Goal: Information Seeking & Learning: Compare options

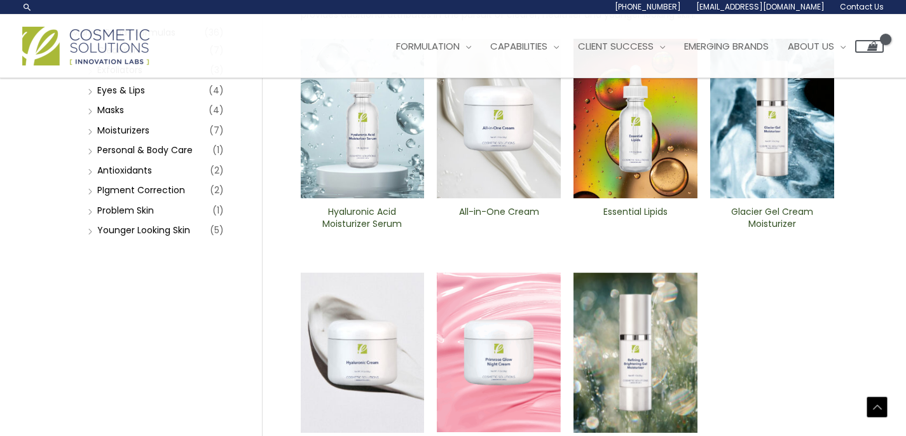
scroll to position [201, 0]
click at [127, 231] on link "Younger Looking Skin" at bounding box center [143, 230] width 93 height 13
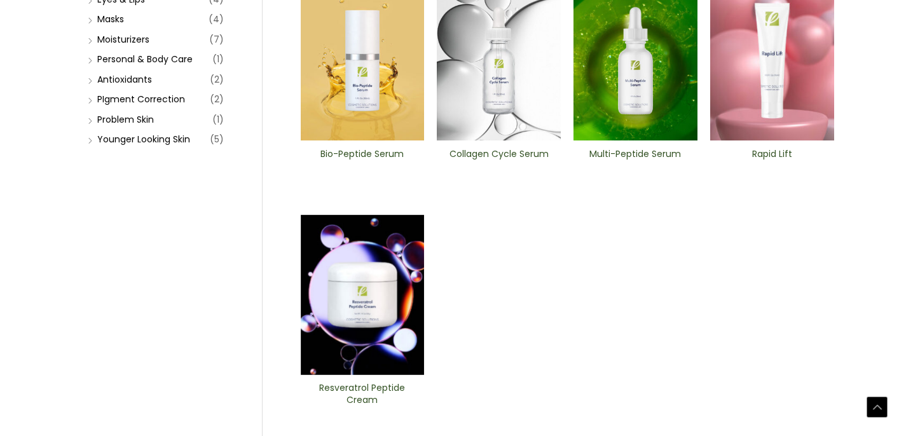
scroll to position [308, 0]
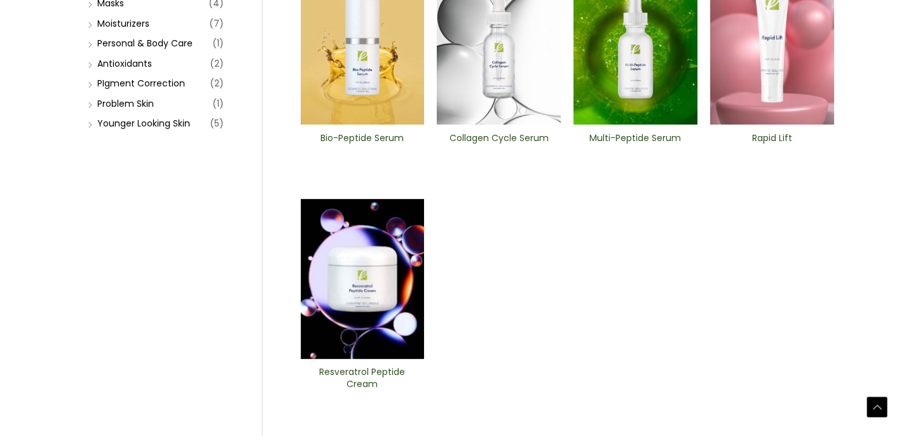
click at [362, 67] on img at bounding box center [363, 45] width 124 height 160
click at [510, 45] on img at bounding box center [499, 45] width 124 height 160
click at [630, 43] on img at bounding box center [636, 45] width 124 height 160
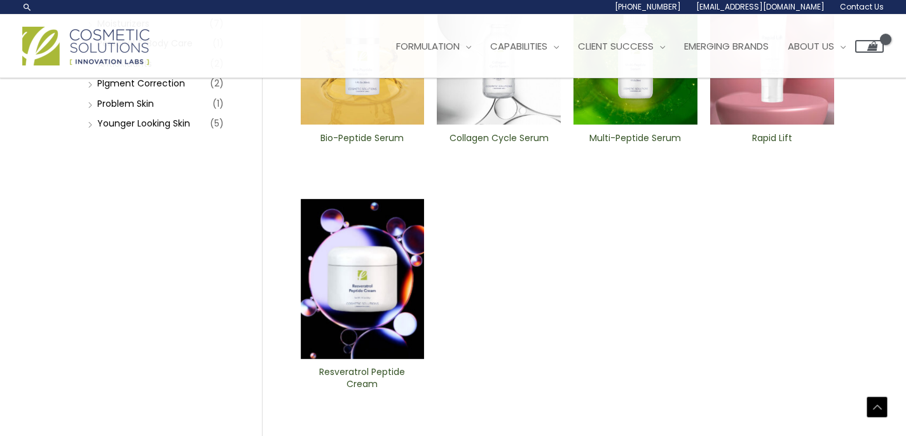
click at [771, 125] on img at bounding box center [772, 45] width 124 height 160
click at [360, 359] on img at bounding box center [363, 279] width 124 height 160
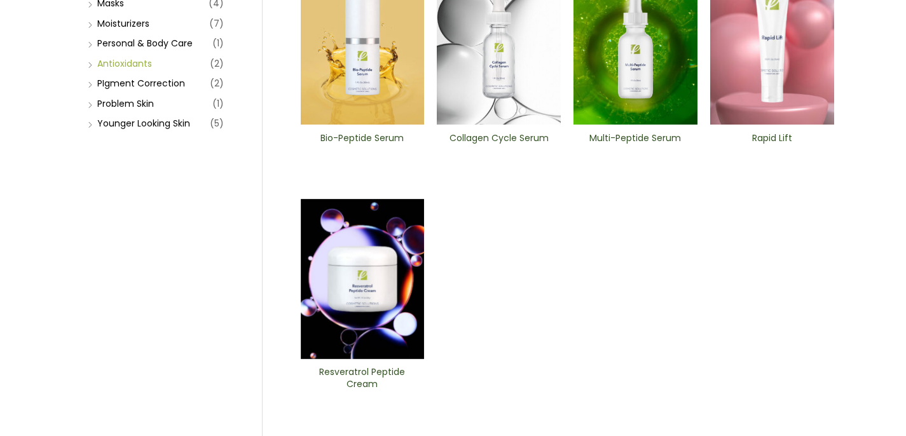
click at [122, 70] on link "Antioxidants" at bounding box center [124, 63] width 55 height 13
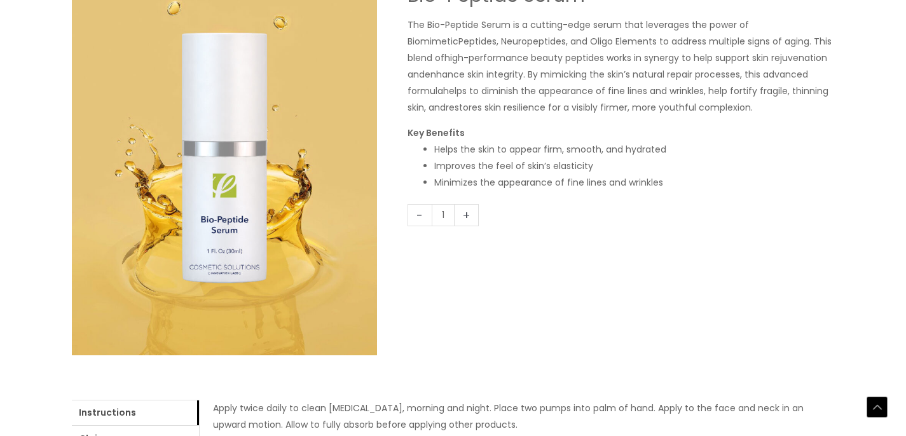
scroll to position [361, 0]
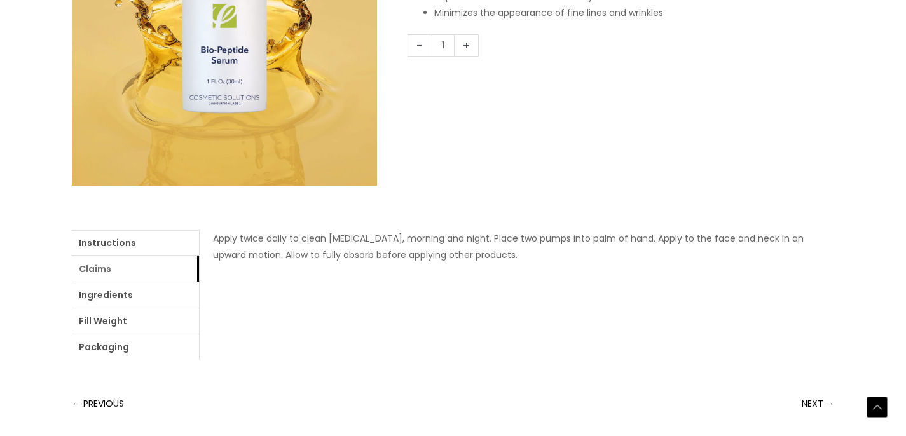
click at [102, 269] on link "Claims" at bounding box center [135, 268] width 127 height 25
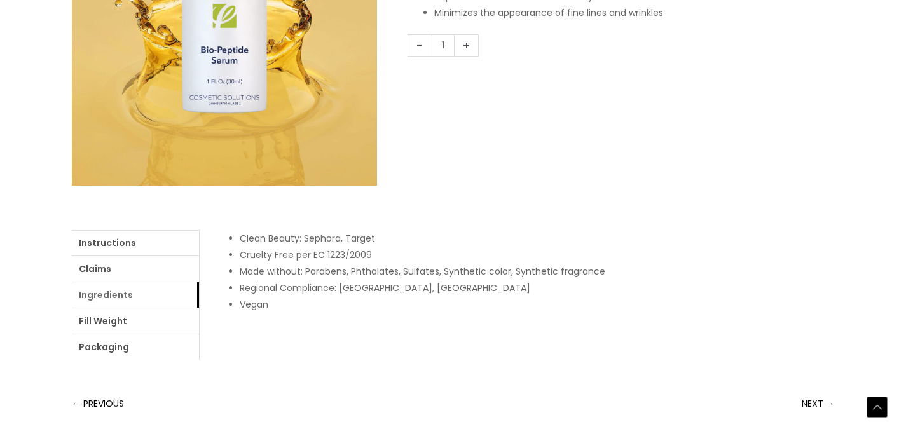
click at [109, 298] on link "Ingredients" at bounding box center [135, 294] width 127 height 25
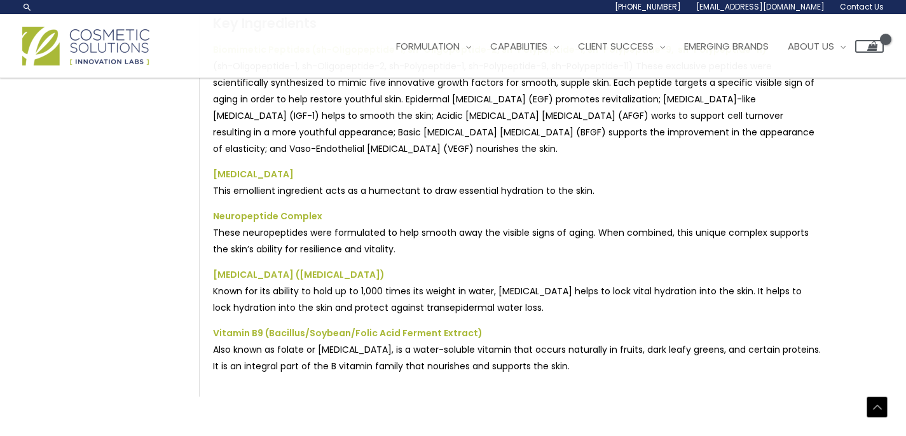
scroll to position [316, 0]
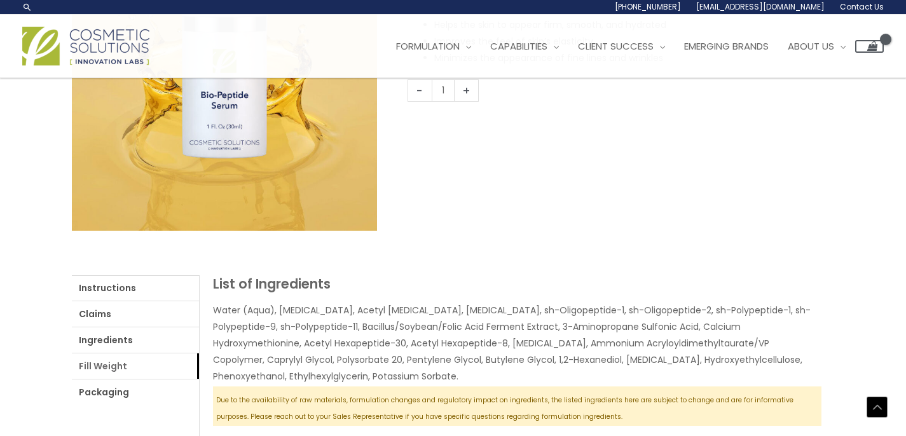
click at [94, 365] on link "Fill Weight" at bounding box center [135, 366] width 127 height 25
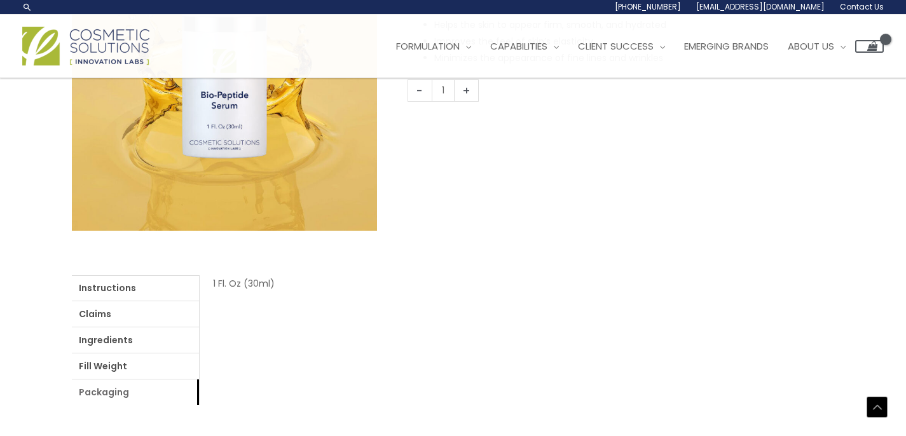
click at [106, 394] on link "Packaging" at bounding box center [135, 392] width 127 height 25
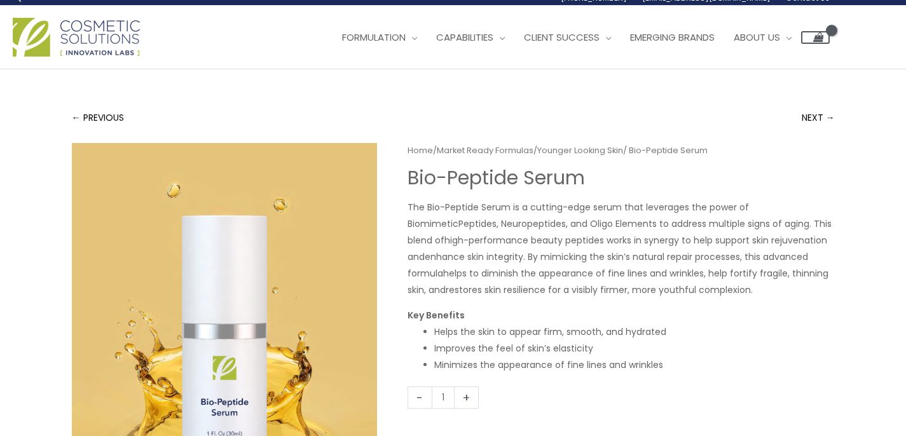
scroll to position [0, 0]
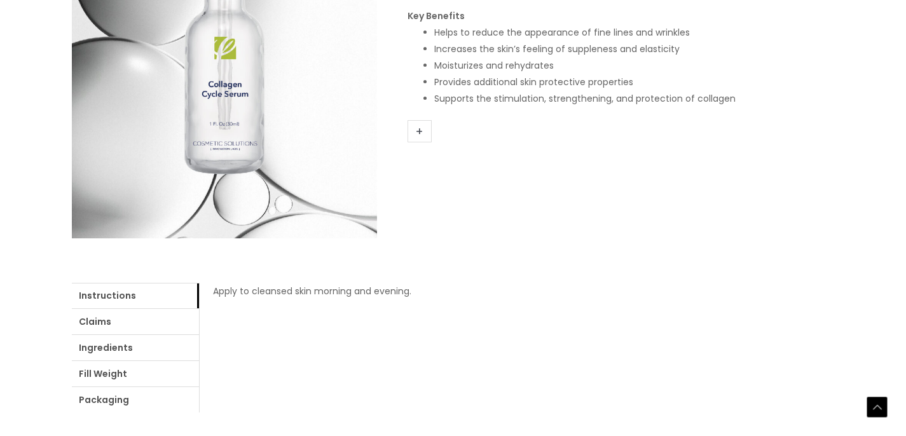
scroll to position [321, 0]
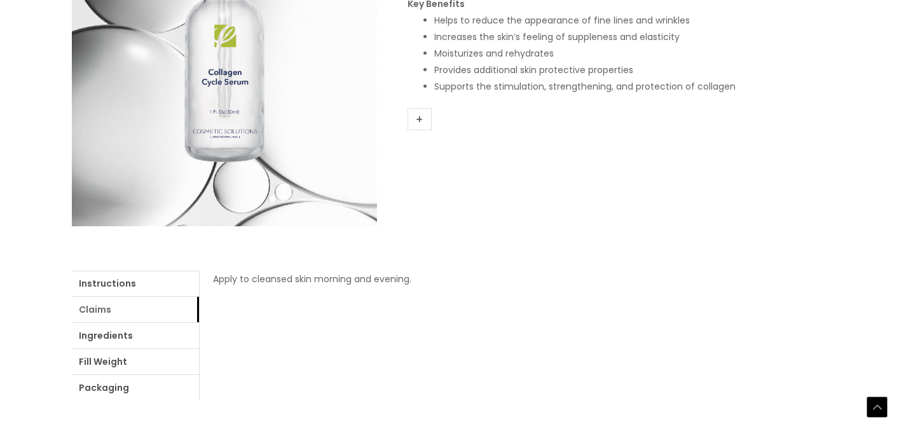
click at [95, 308] on link "Claims" at bounding box center [135, 309] width 127 height 25
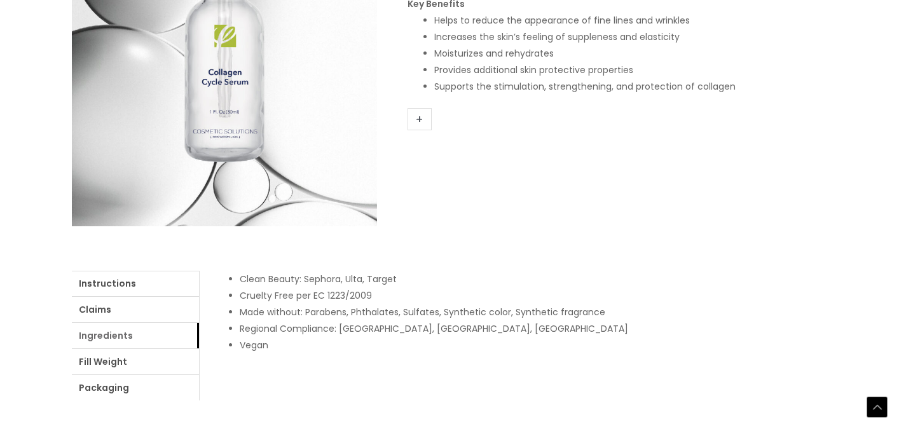
click at [114, 334] on link "Ingredients" at bounding box center [135, 335] width 127 height 25
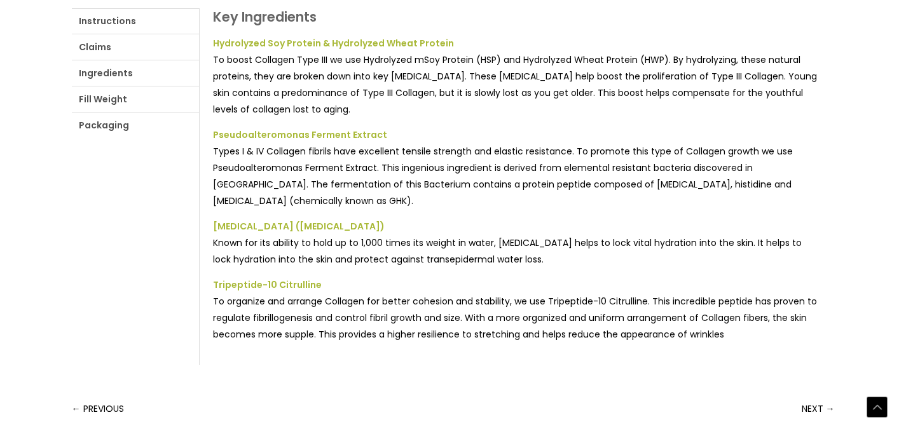
scroll to position [584, 0]
click at [102, 101] on link "Fill Weight" at bounding box center [135, 97] width 127 height 25
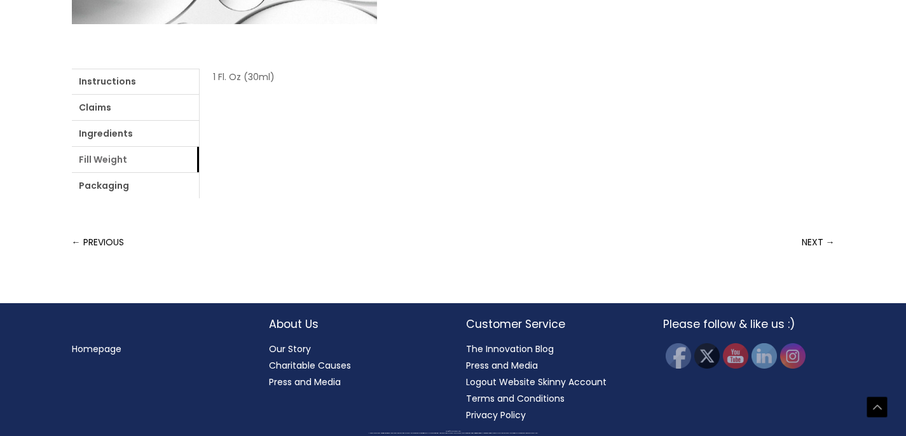
scroll to position [523, 0]
click at [103, 187] on link "Packaging" at bounding box center [135, 185] width 127 height 25
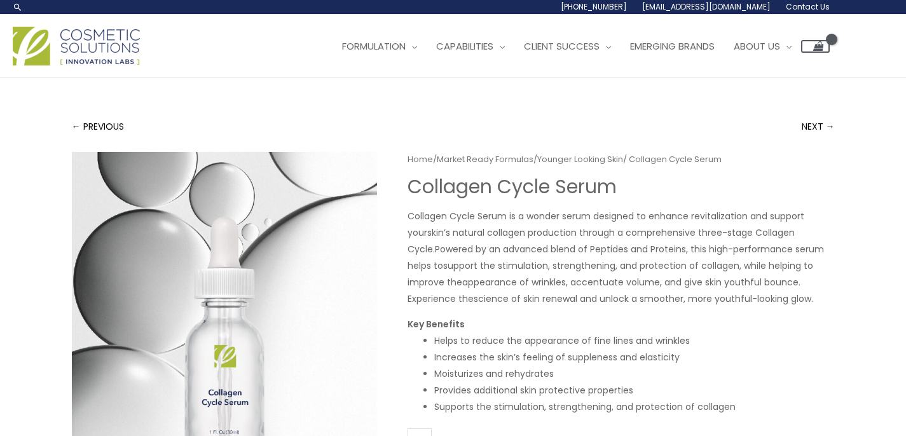
scroll to position [0, 0]
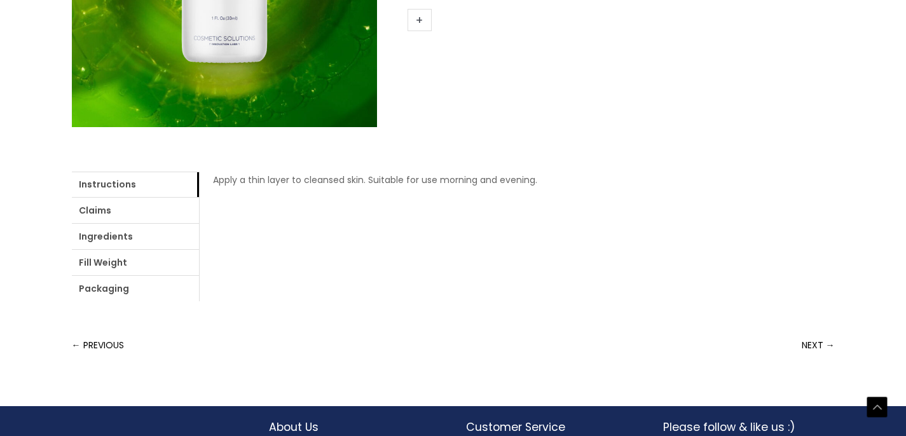
scroll to position [423, 0]
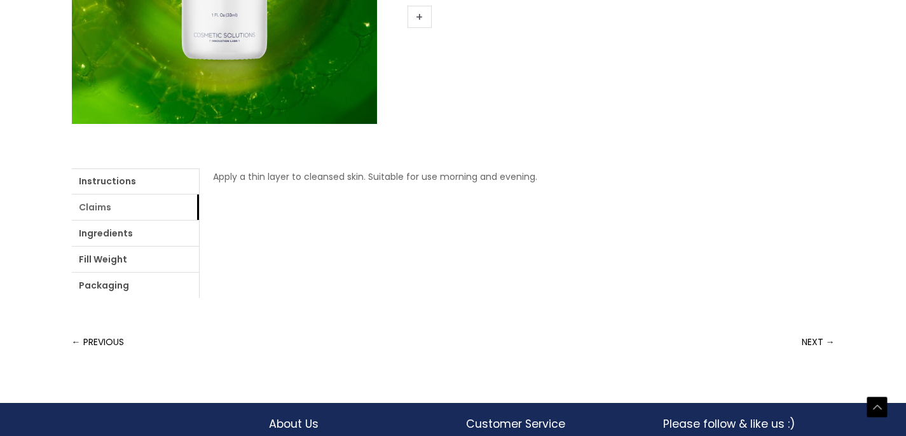
click at [104, 209] on link "Claims" at bounding box center [135, 207] width 127 height 25
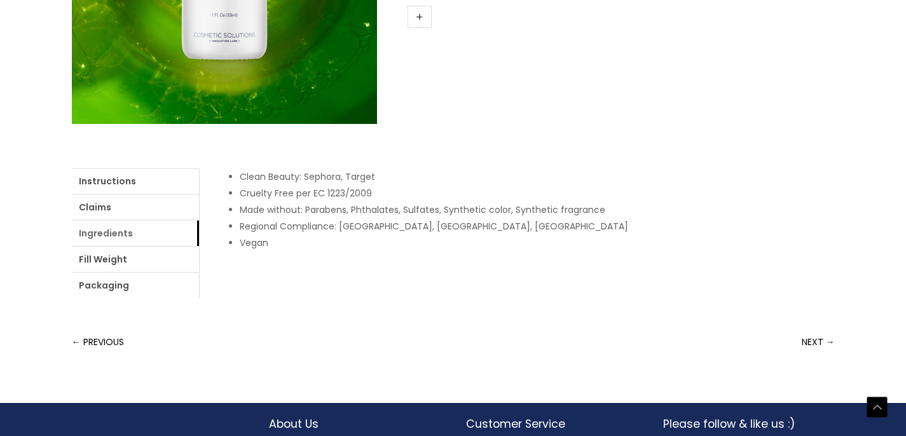
click at [119, 238] on link "Ingredients" at bounding box center [135, 233] width 127 height 25
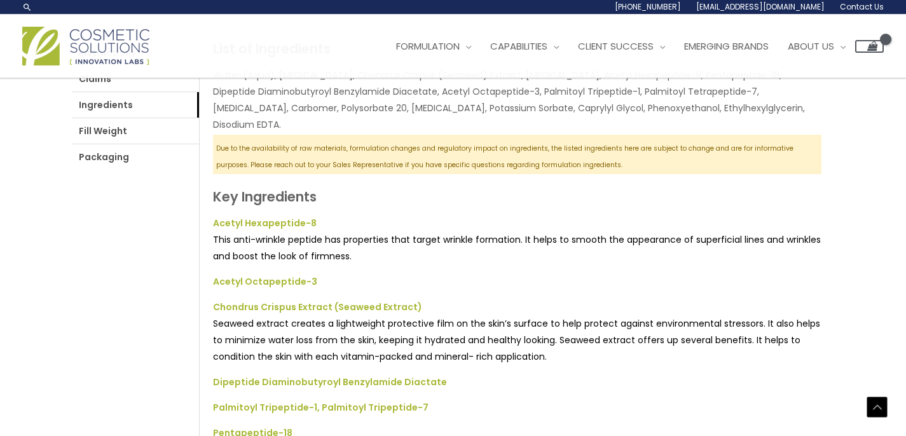
scroll to position [483, 0]
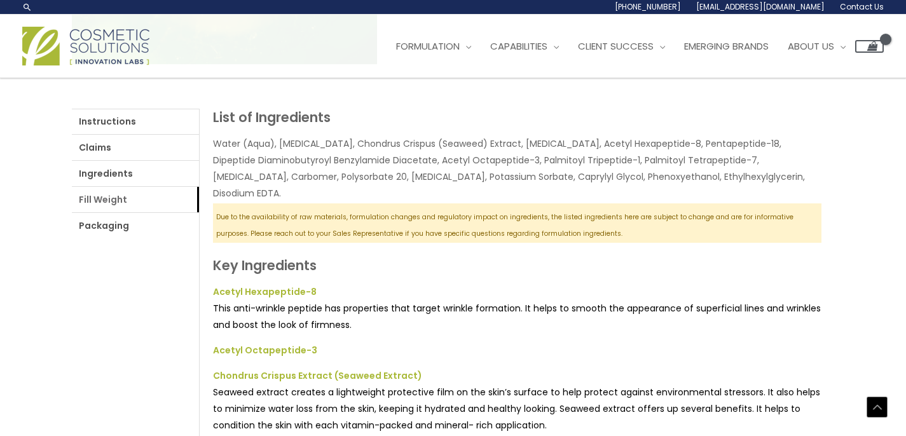
click at [104, 199] on link "Fill Weight" at bounding box center [135, 199] width 127 height 25
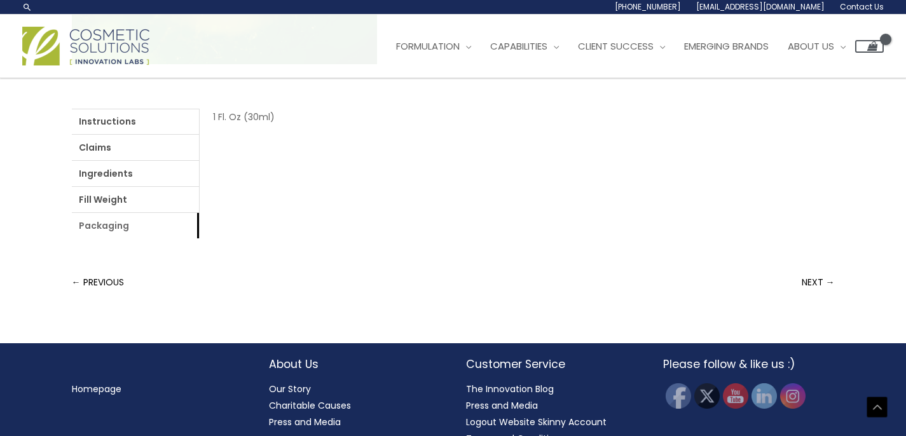
click at [104, 228] on link "Packaging" at bounding box center [135, 225] width 127 height 25
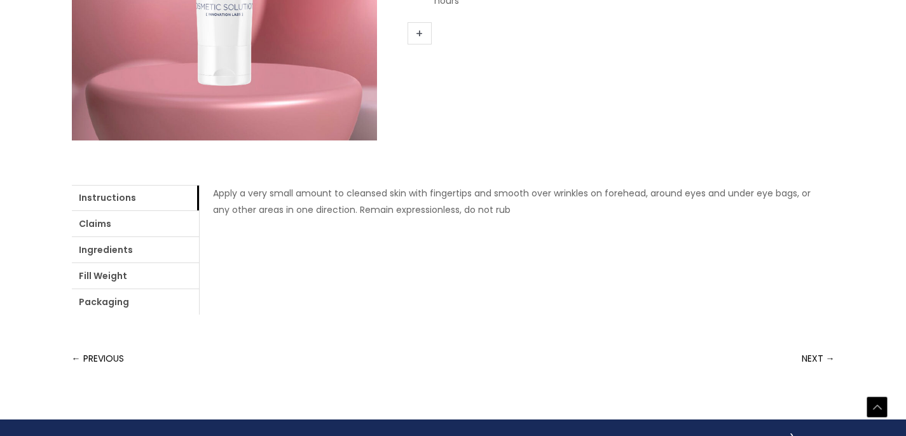
scroll to position [406, 0]
click at [99, 226] on link "Claims" at bounding box center [135, 223] width 127 height 25
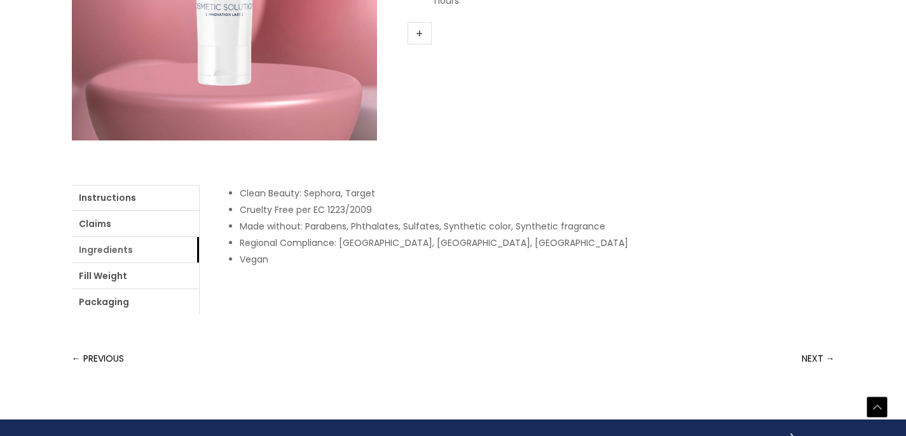
click at [111, 253] on link "Ingredients" at bounding box center [135, 249] width 127 height 25
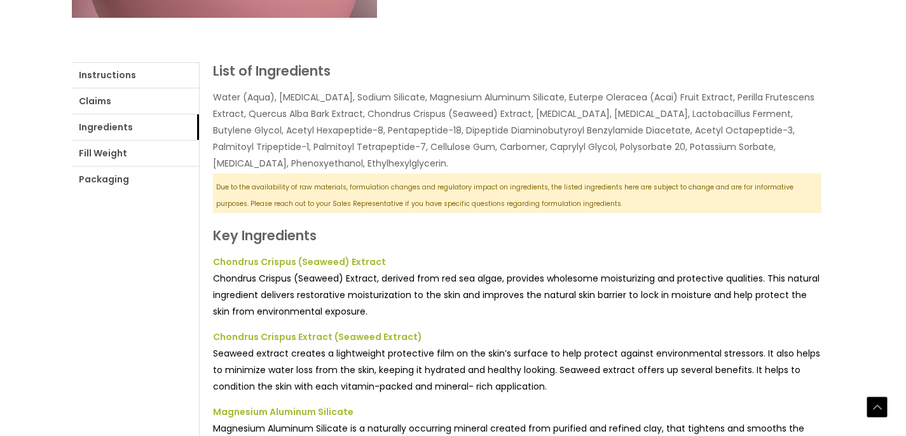
scroll to position [561, 0]
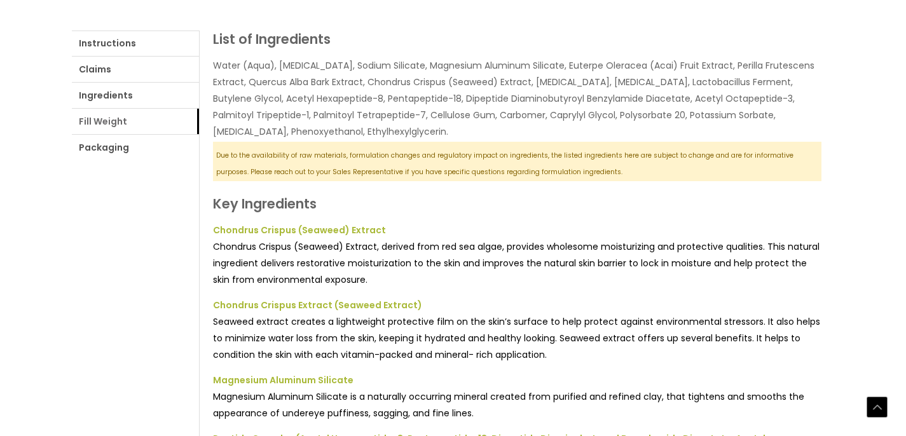
click at [105, 121] on link "Fill Weight" at bounding box center [135, 121] width 127 height 25
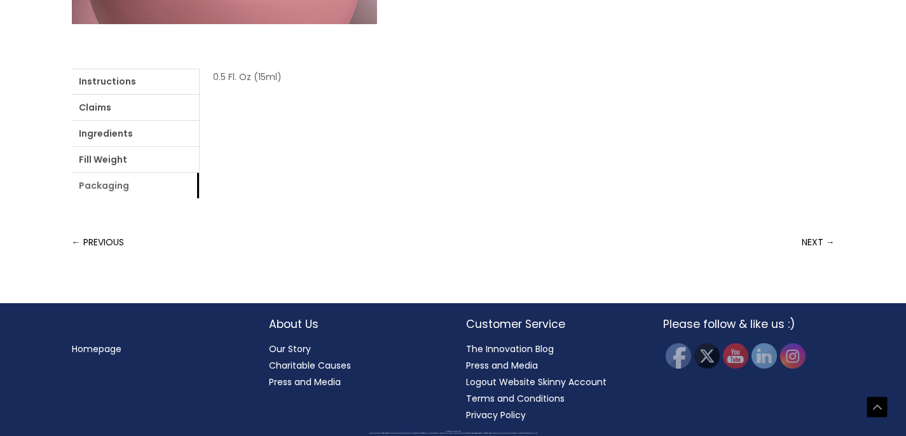
click at [104, 189] on link "Packaging" at bounding box center [135, 185] width 127 height 25
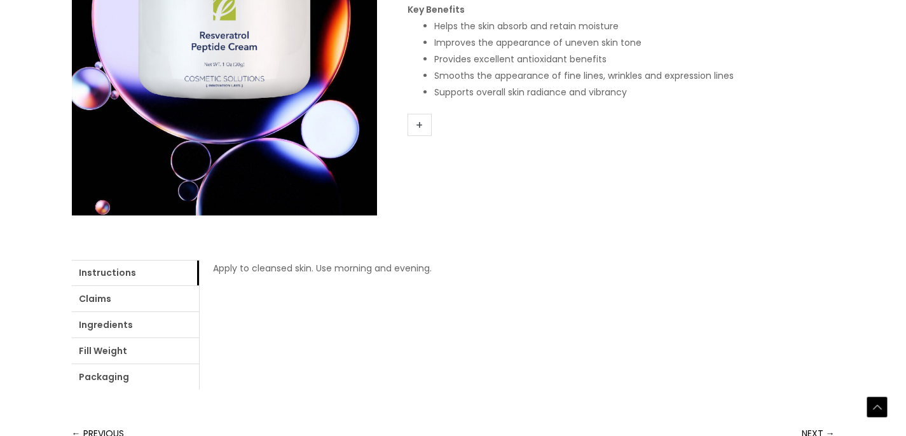
scroll to position [382, 0]
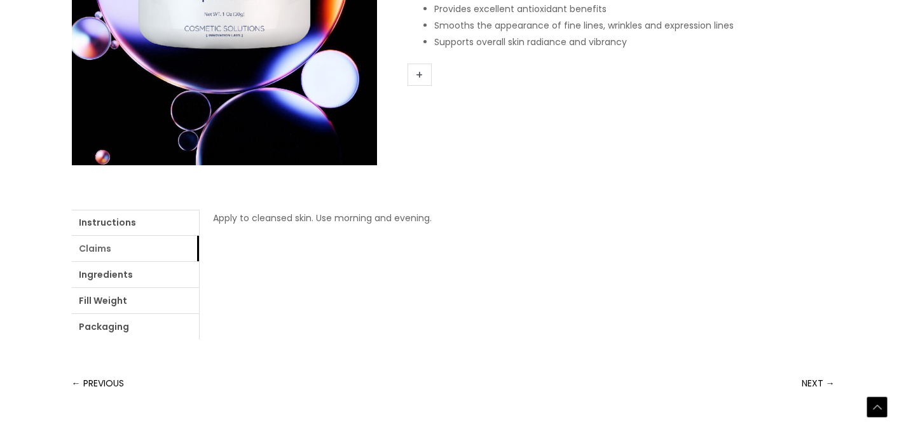
click at [95, 250] on link "Claims" at bounding box center [135, 248] width 127 height 25
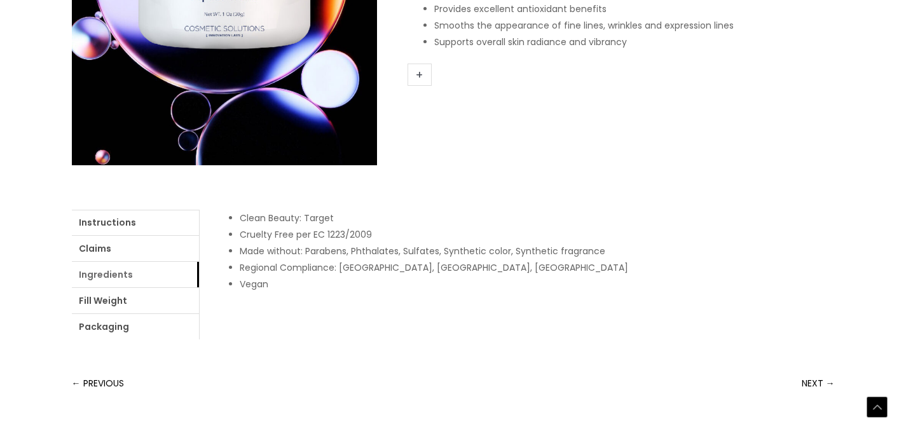
click at [102, 279] on link "Ingredients" at bounding box center [135, 274] width 127 height 25
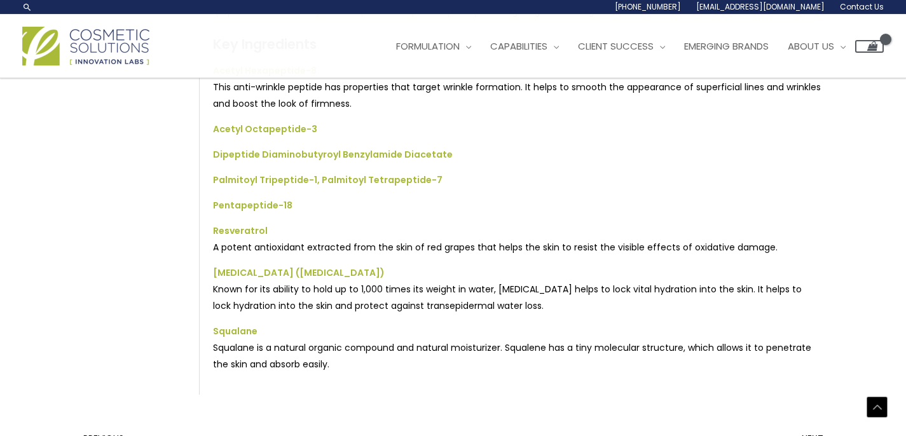
scroll to position [452, 0]
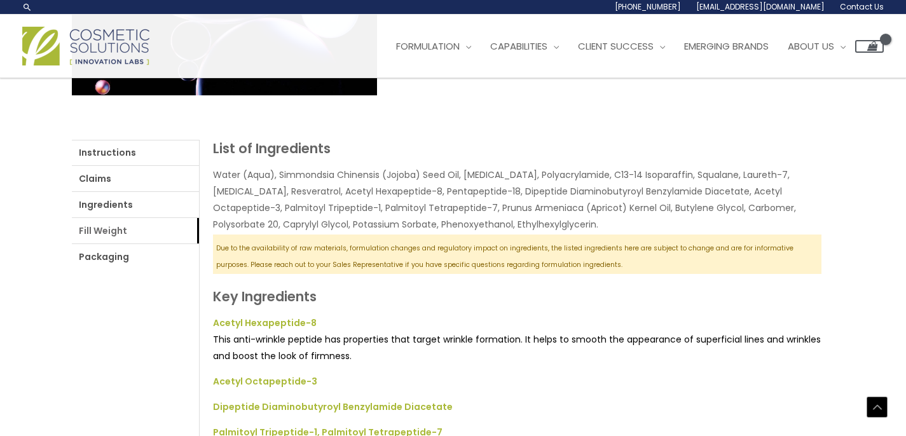
click at [106, 233] on link "Fill Weight" at bounding box center [135, 230] width 127 height 25
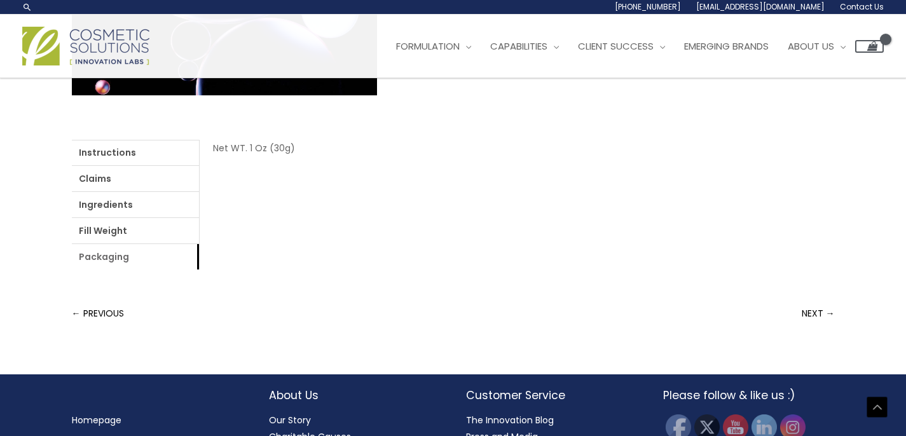
click at [114, 259] on link "Packaging" at bounding box center [135, 256] width 127 height 25
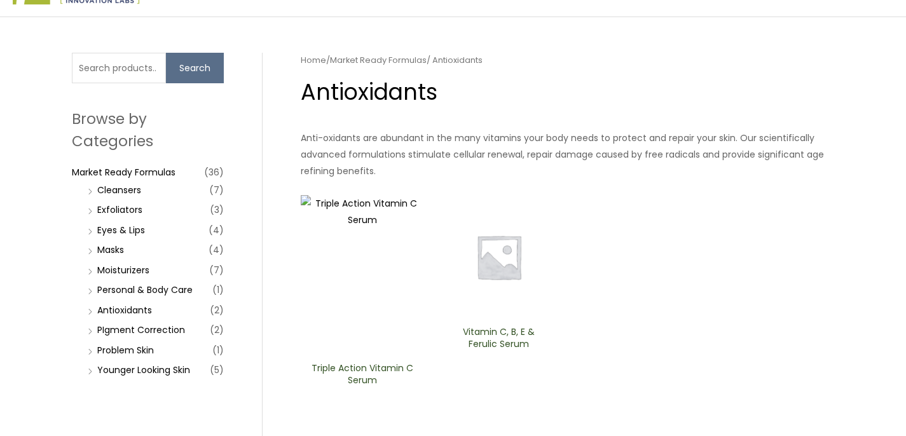
scroll to position [86, 0]
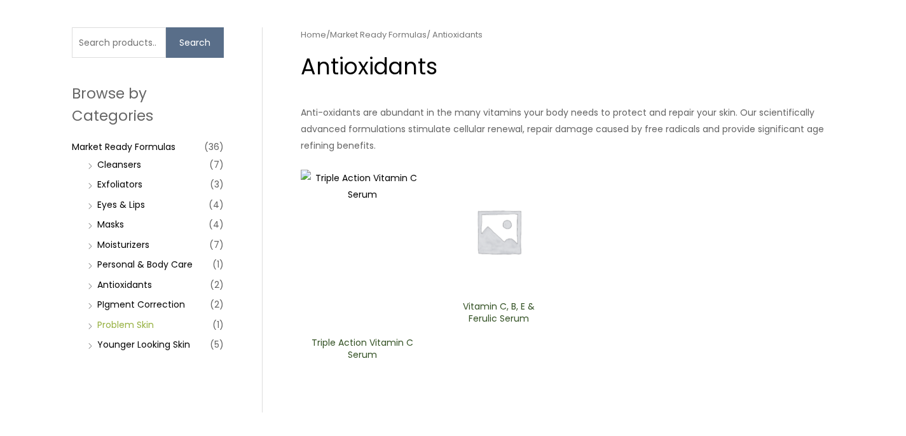
click at [127, 326] on link "Problem Skin" at bounding box center [125, 325] width 57 height 13
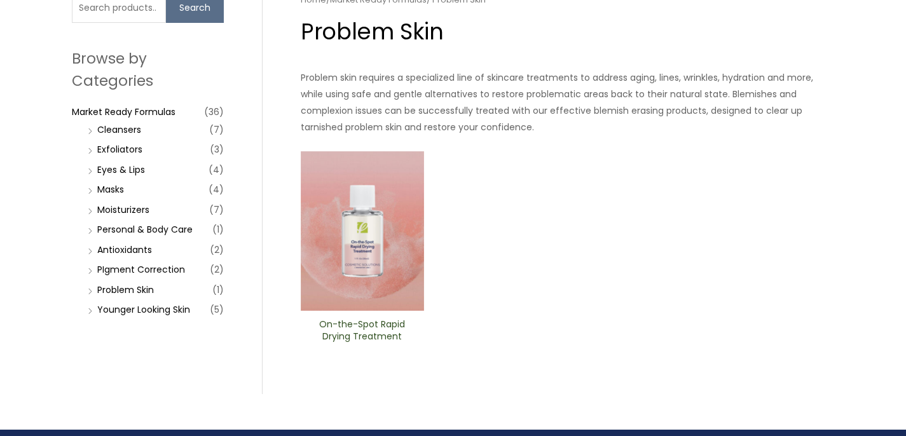
scroll to position [121, 0]
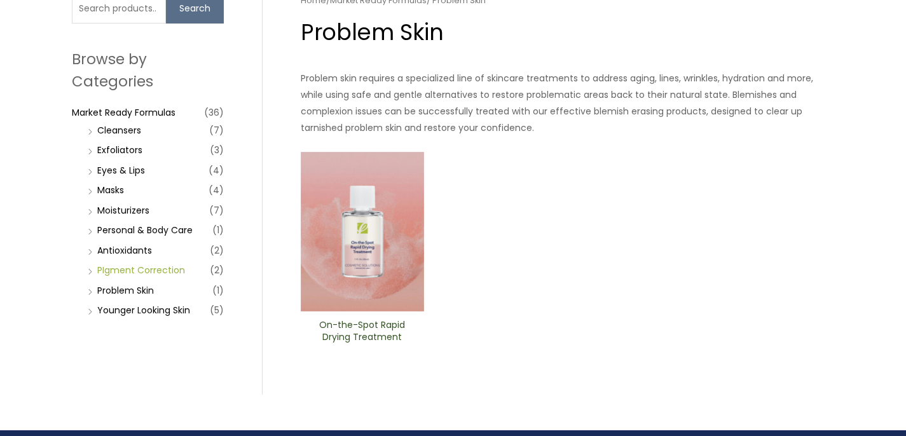
click at [152, 270] on link "PIgment Correction" at bounding box center [141, 270] width 88 height 13
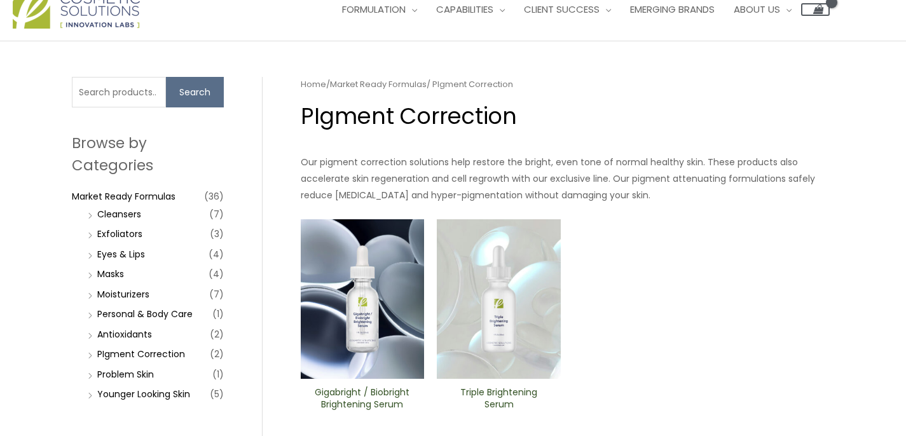
scroll to position [39, 0]
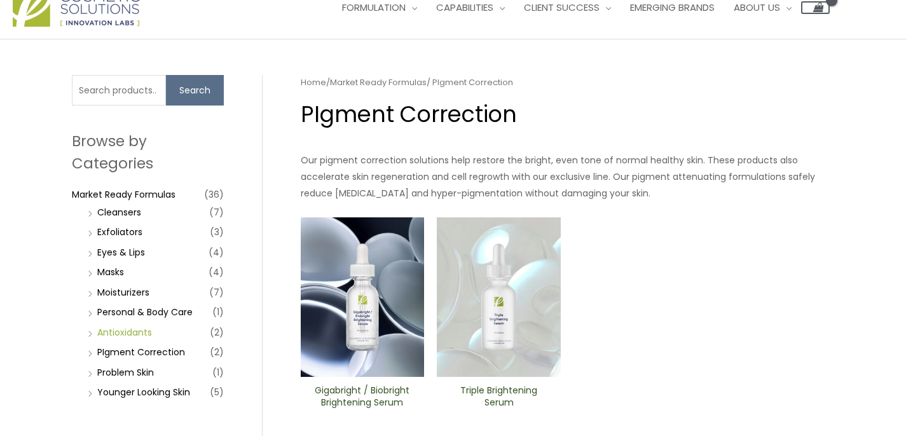
click at [143, 333] on link "Antioxidants" at bounding box center [124, 332] width 55 height 13
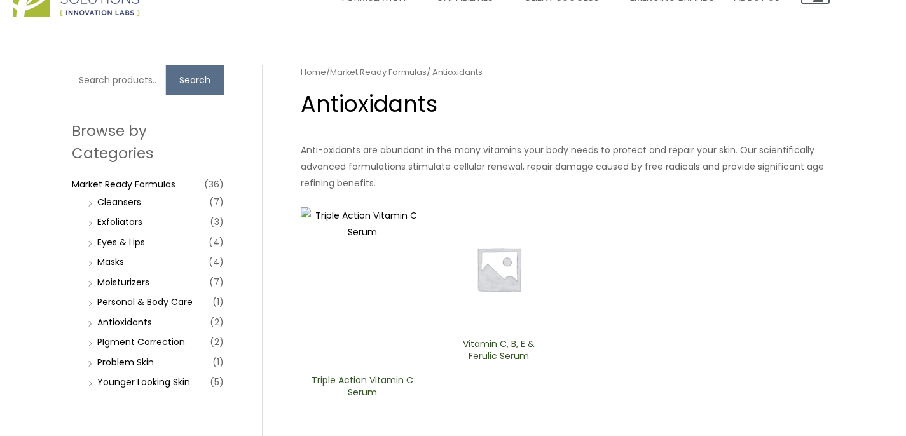
scroll to position [50, 0]
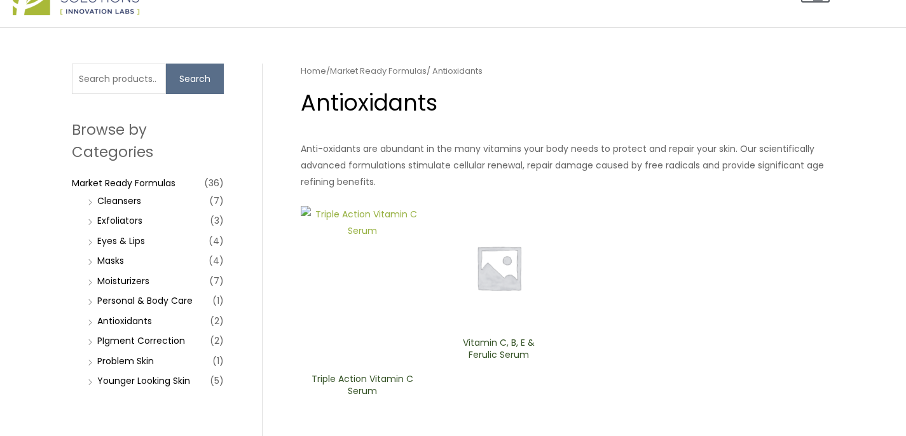
click at [364, 266] on img at bounding box center [363, 286] width 124 height 160
click at [499, 266] on img at bounding box center [499, 268] width 124 height 124
click at [124, 362] on link "Problem Skin" at bounding box center [125, 361] width 57 height 13
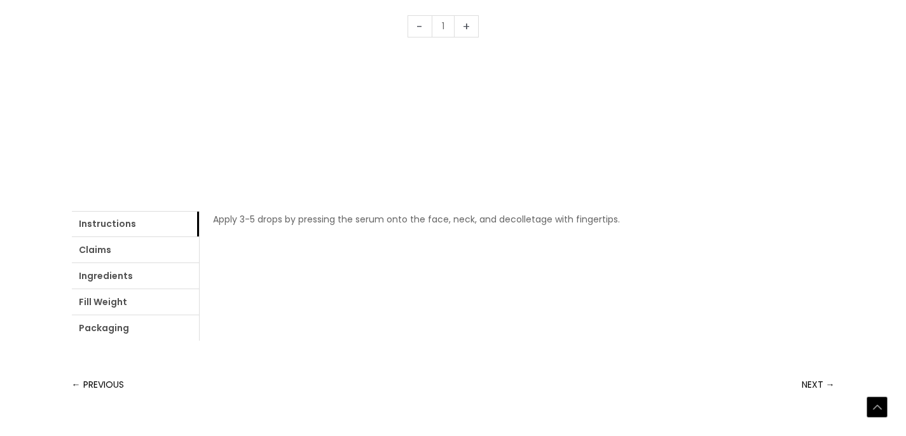
scroll to position [410, 0]
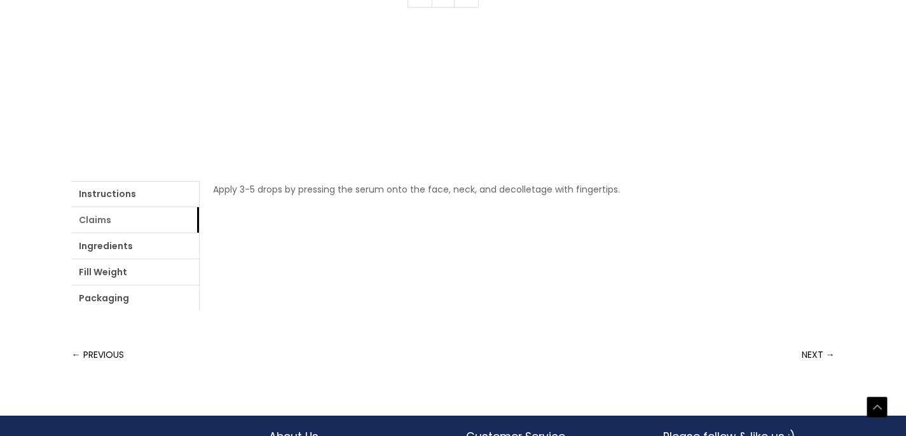
click at [158, 219] on link "Claims" at bounding box center [135, 219] width 127 height 25
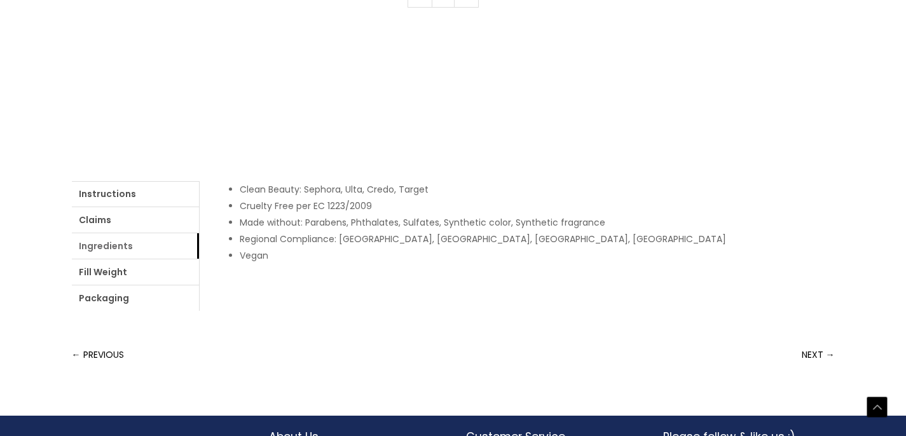
click at [95, 247] on link "Ingredients" at bounding box center [135, 245] width 127 height 25
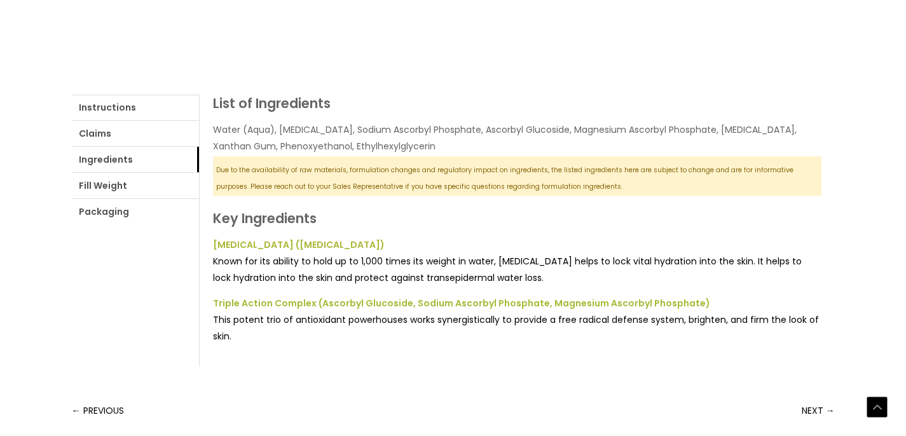
scroll to position [517, 0]
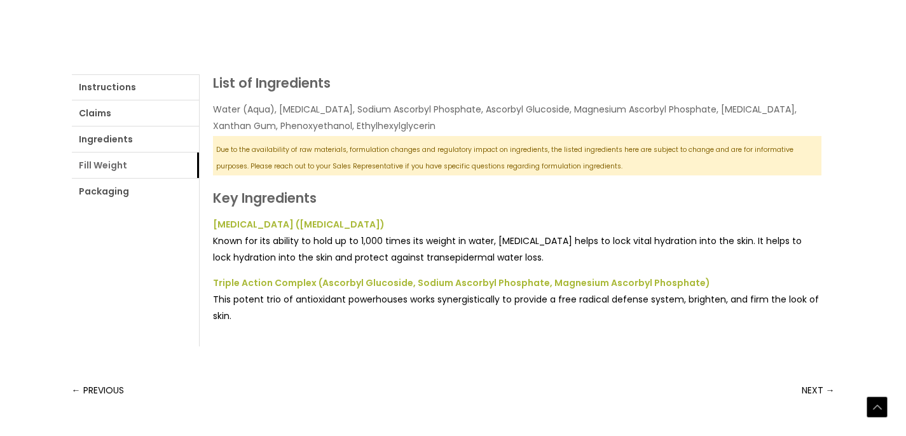
click at [107, 167] on link "Fill Weight" at bounding box center [135, 165] width 127 height 25
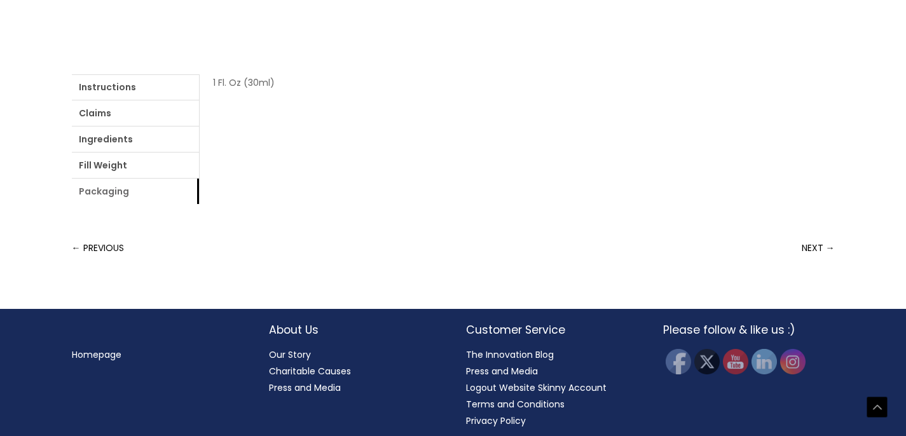
click at [106, 194] on link "Packaging" at bounding box center [135, 191] width 127 height 25
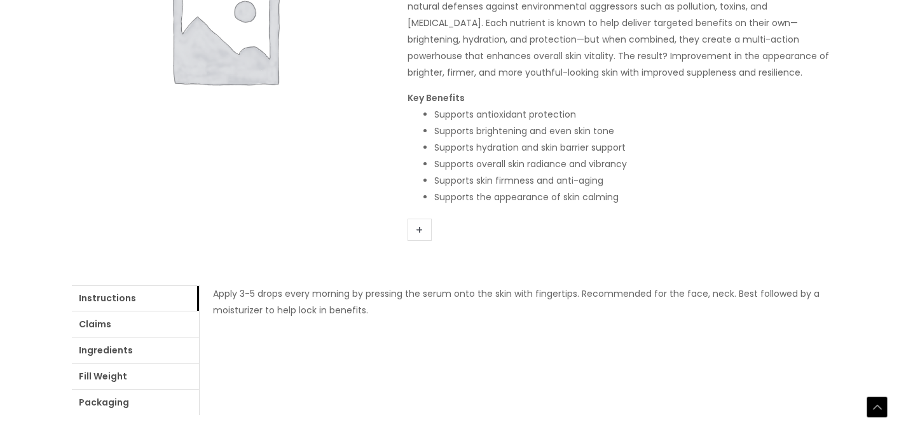
scroll to position [285, 0]
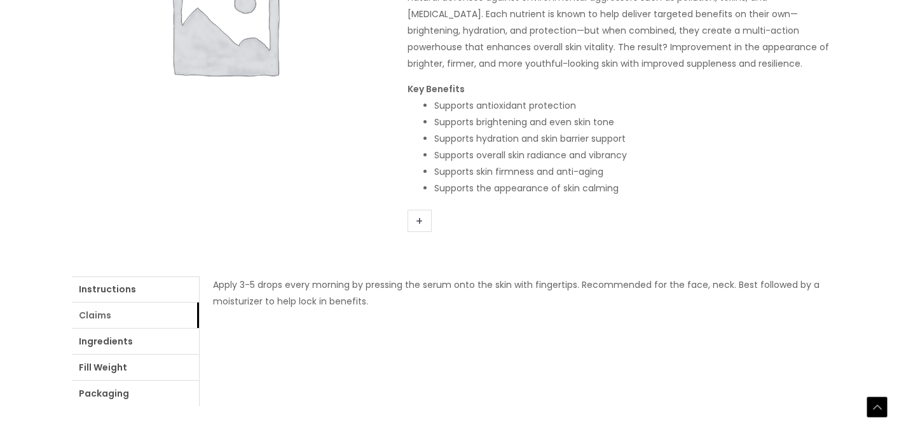
click at [141, 317] on link "Claims" at bounding box center [135, 315] width 127 height 25
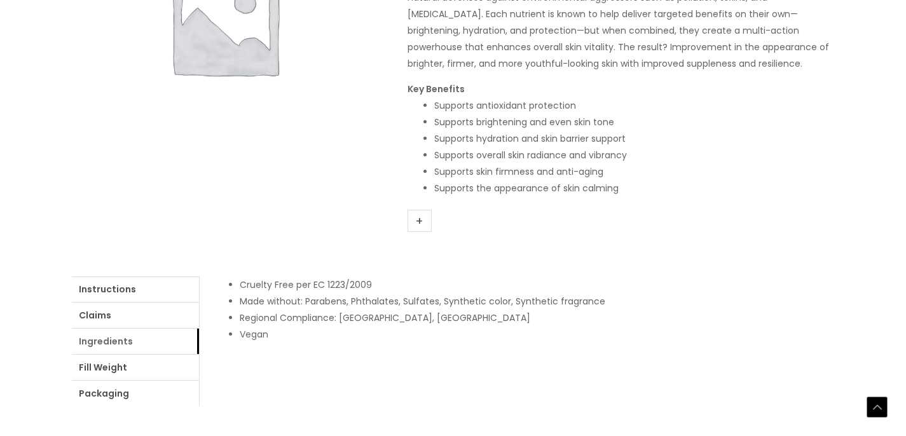
click at [103, 342] on link "Ingredients" at bounding box center [135, 341] width 127 height 25
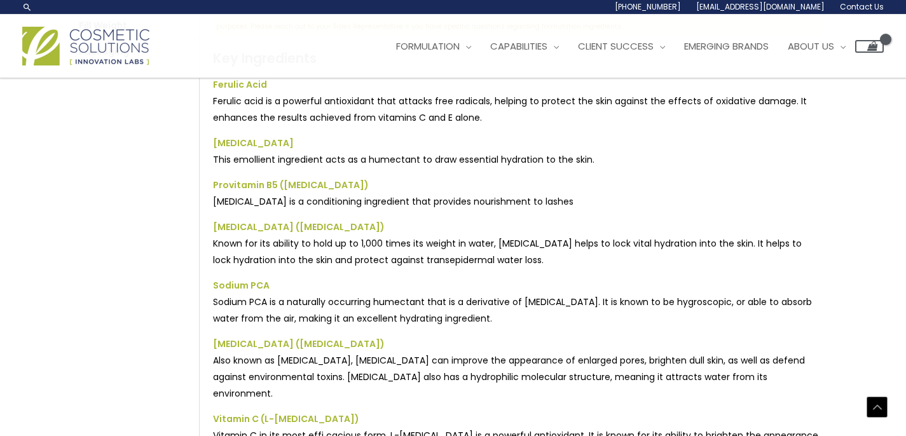
scroll to position [532, 0]
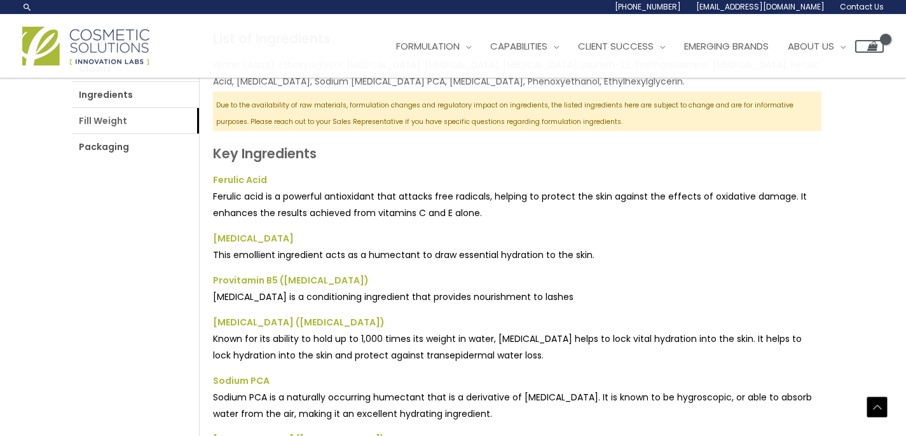
click at [107, 124] on link "Fill Weight" at bounding box center [135, 120] width 127 height 25
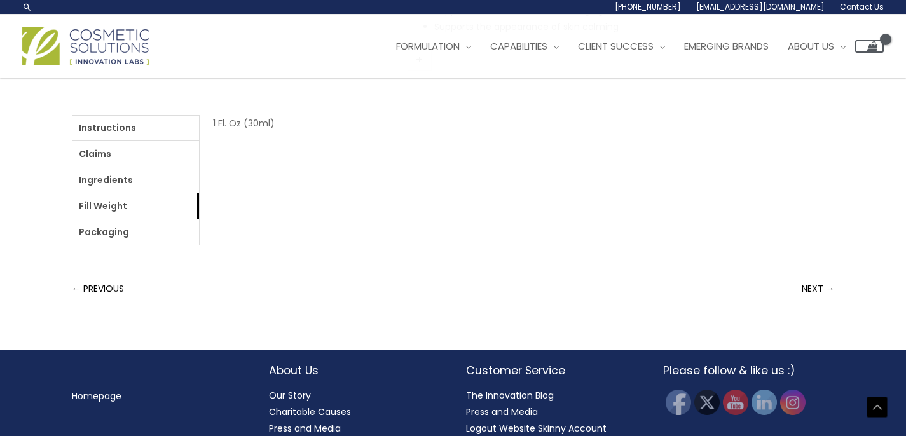
scroll to position [375, 0]
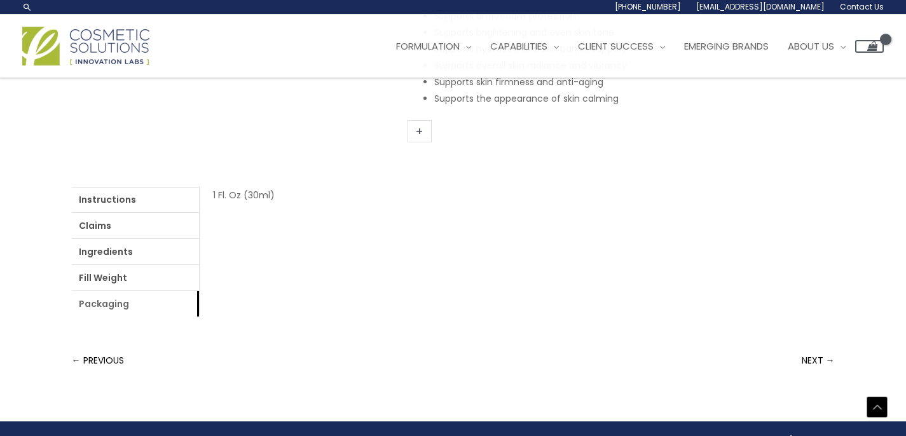
click at [100, 308] on link "Packaging" at bounding box center [135, 303] width 127 height 25
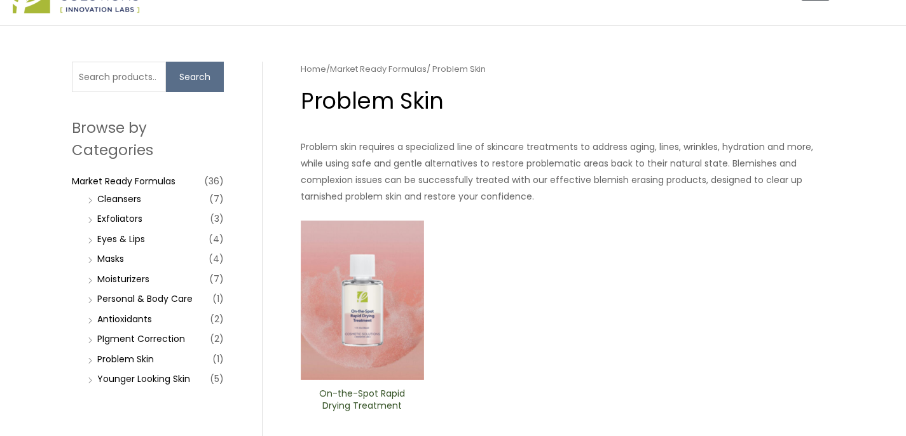
scroll to position [71, 0]
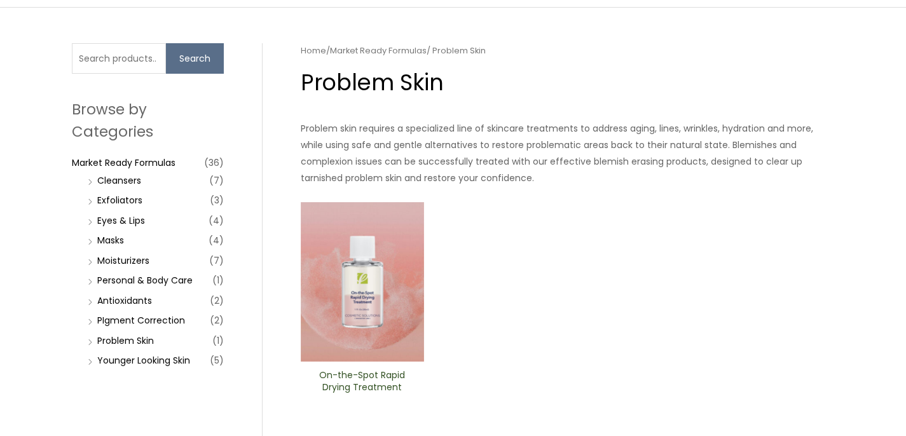
click at [359, 289] on img at bounding box center [363, 282] width 124 height 160
click at [371, 322] on img at bounding box center [363, 282] width 124 height 160
click at [153, 327] on link "PIgment Correction" at bounding box center [141, 320] width 88 height 13
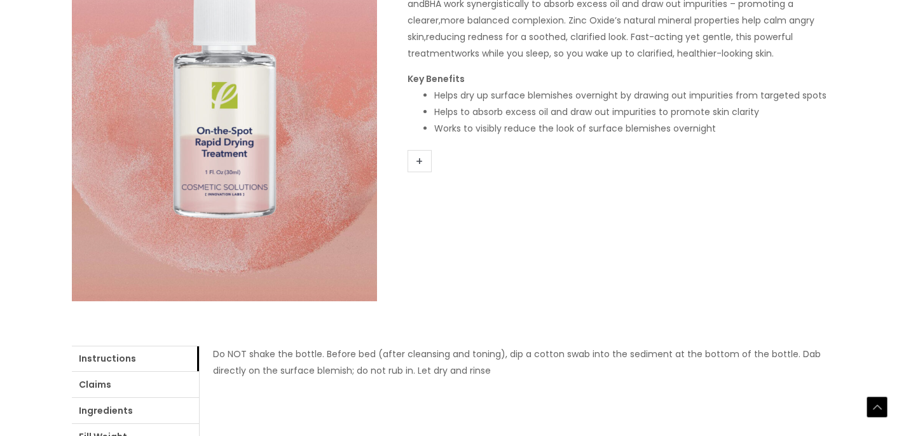
scroll to position [349, 0]
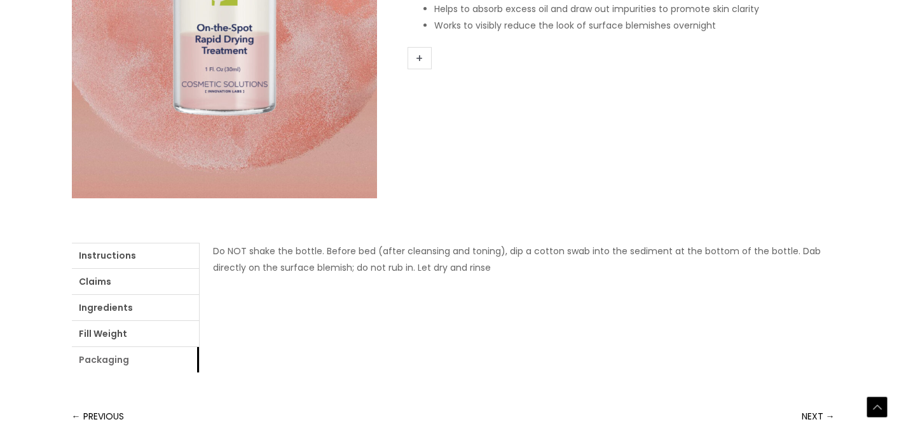
click at [114, 364] on link "Packaging" at bounding box center [135, 359] width 127 height 25
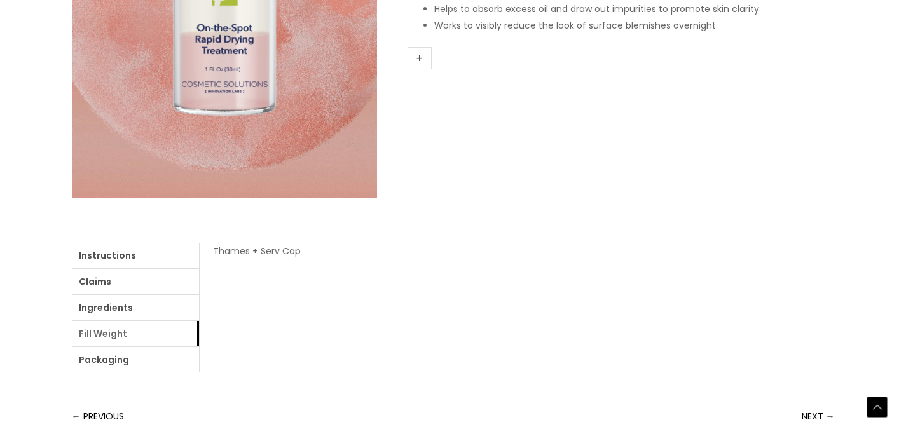
click at [109, 336] on link "Fill Weight" at bounding box center [135, 333] width 127 height 25
click at [102, 260] on link "Instructions" at bounding box center [135, 255] width 127 height 25
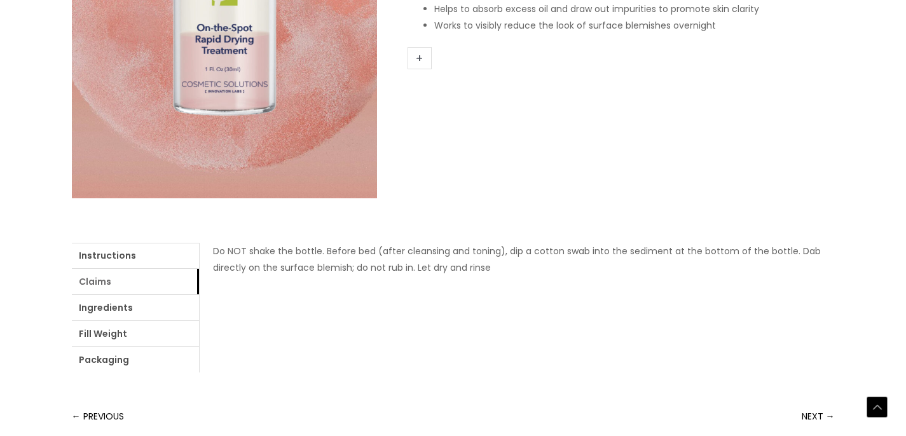
click at [102, 281] on link "Claims" at bounding box center [135, 281] width 127 height 25
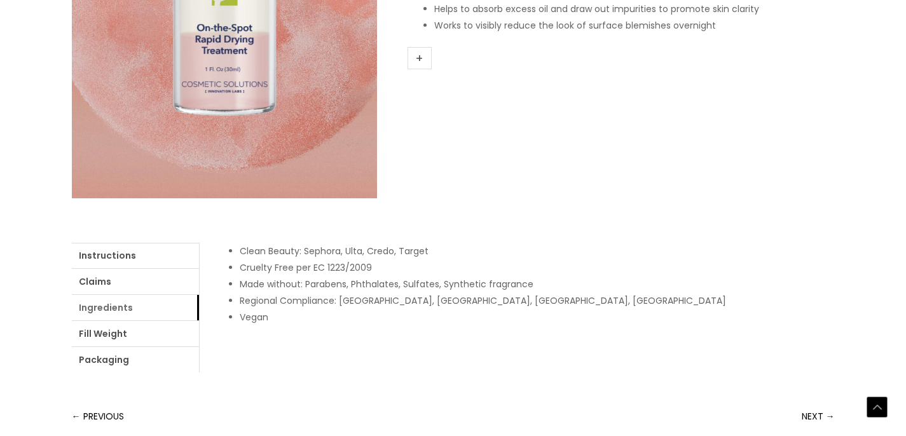
click at [101, 313] on link "Ingredients" at bounding box center [135, 307] width 127 height 25
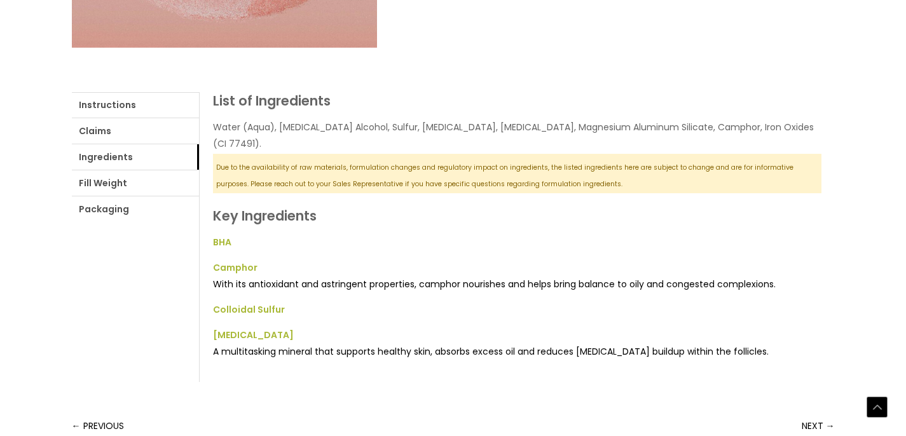
scroll to position [529, 0]
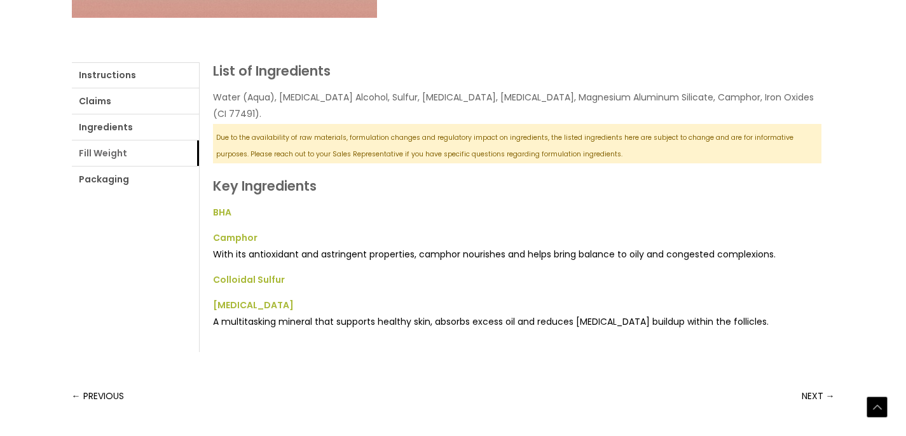
click at [109, 156] on link "Fill Weight" at bounding box center [135, 153] width 127 height 25
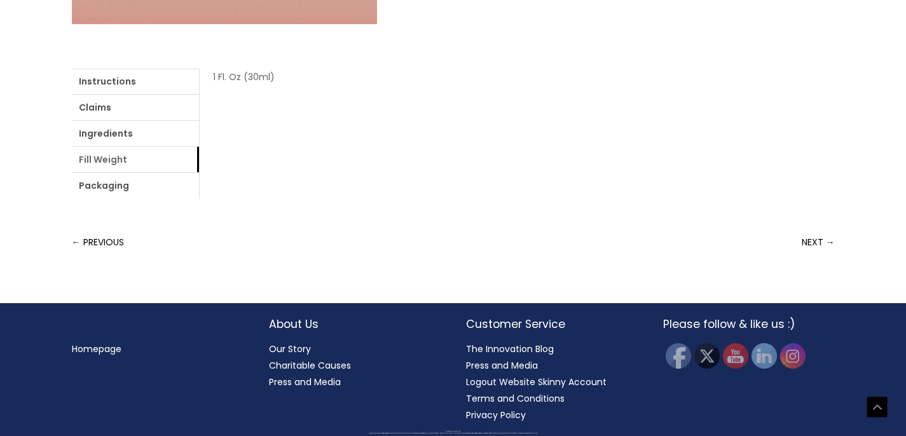
scroll to position [523, 0]
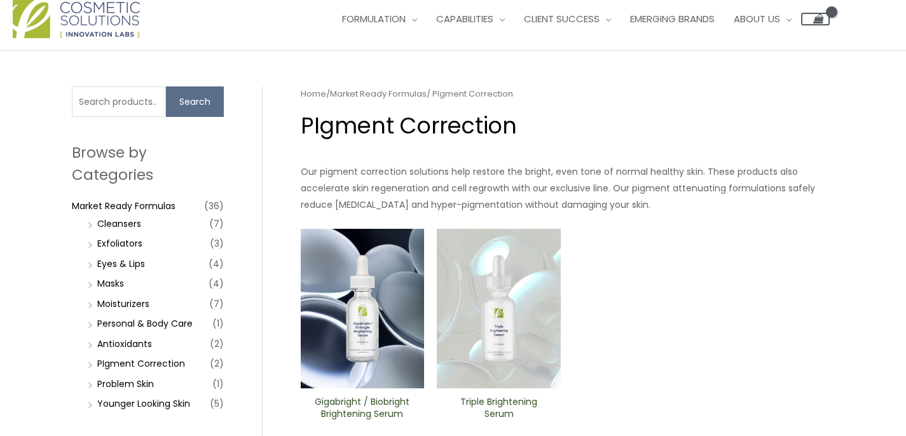
scroll to position [59, 0]
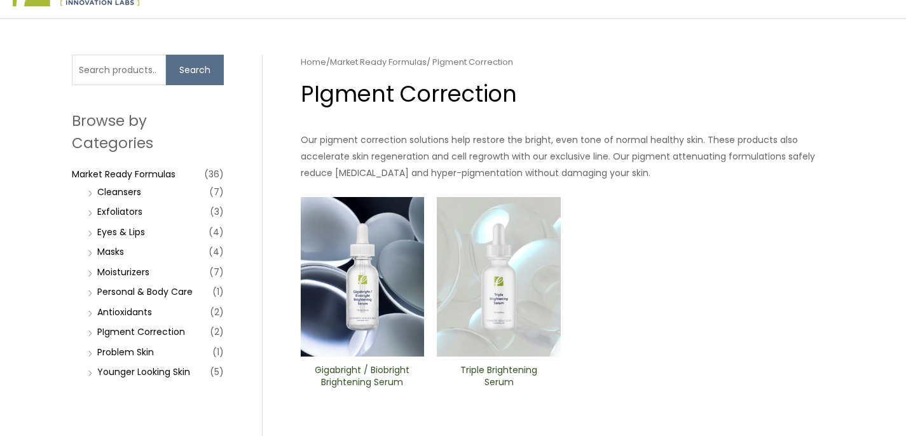
click at [362, 279] on img at bounding box center [363, 277] width 124 height 160
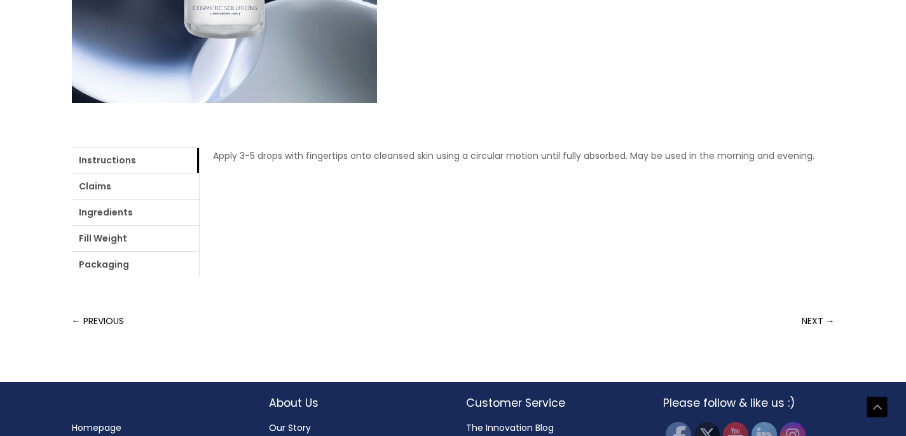
scroll to position [460, 0]
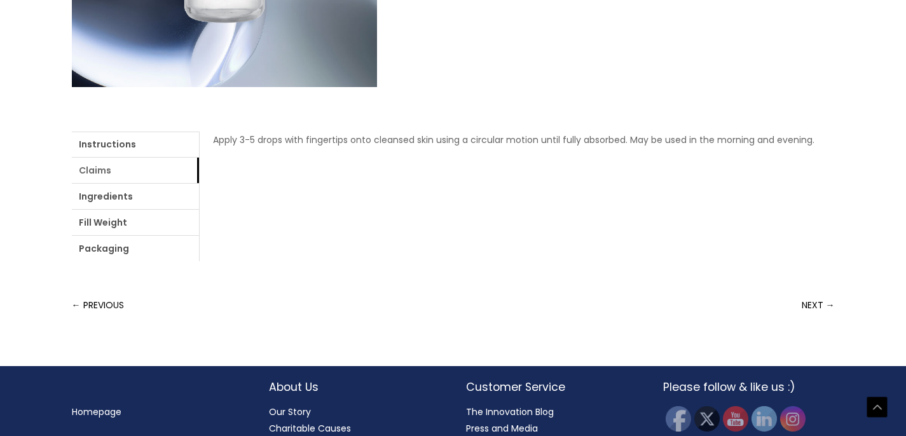
click at [95, 174] on link "Claims" at bounding box center [135, 170] width 127 height 25
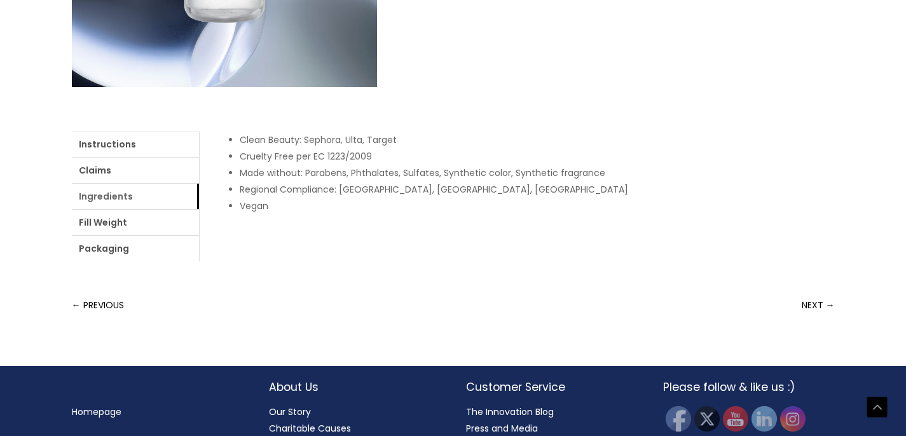
click at [97, 198] on link "Ingredients" at bounding box center [135, 196] width 127 height 25
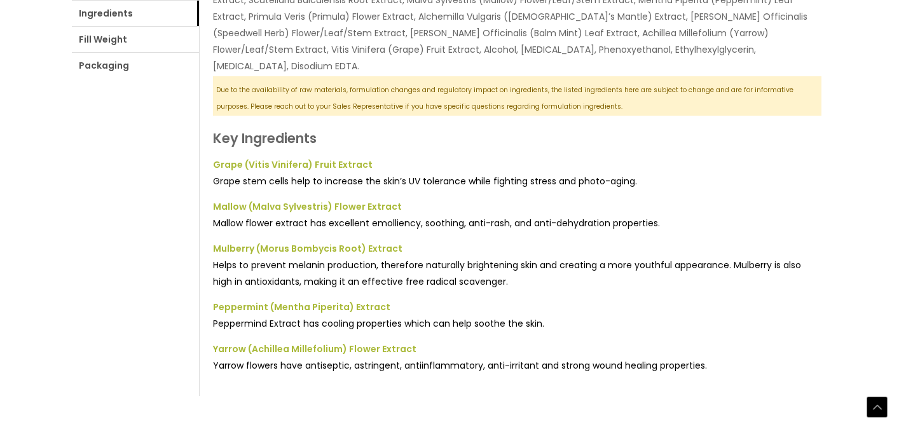
scroll to position [649, 0]
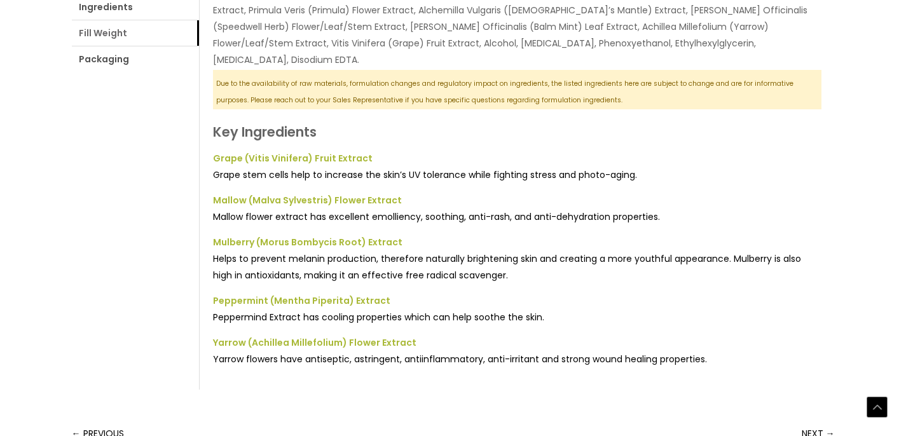
click at [102, 34] on link "Fill Weight" at bounding box center [135, 32] width 127 height 25
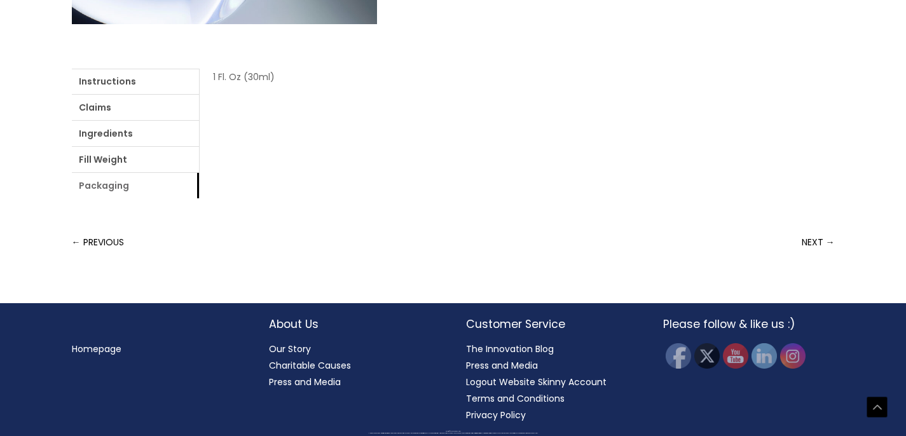
click at [109, 188] on link "Packaging" at bounding box center [135, 185] width 127 height 25
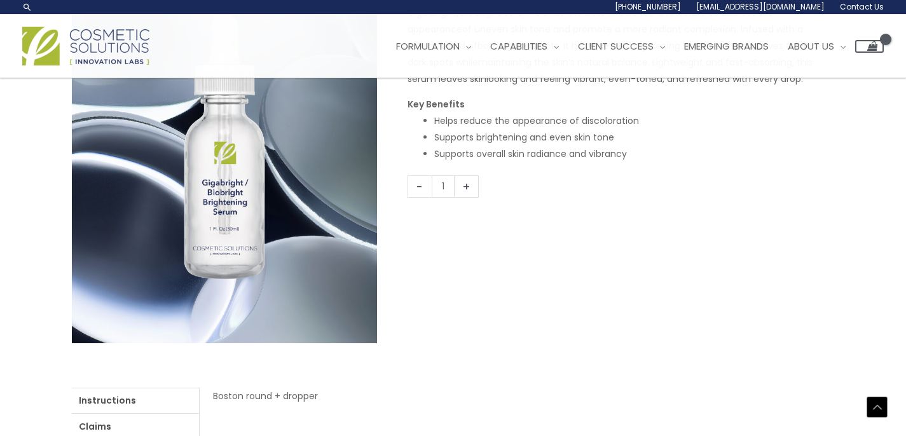
scroll to position [0, 0]
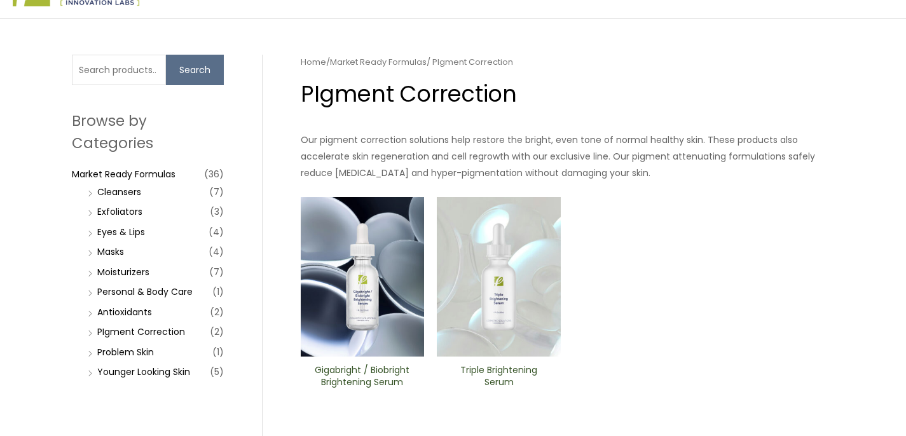
click at [360, 235] on img at bounding box center [363, 277] width 124 height 160
click at [506, 253] on img at bounding box center [499, 277] width 124 height 160
click at [126, 235] on link "Eyes & Lips" at bounding box center [121, 232] width 48 height 13
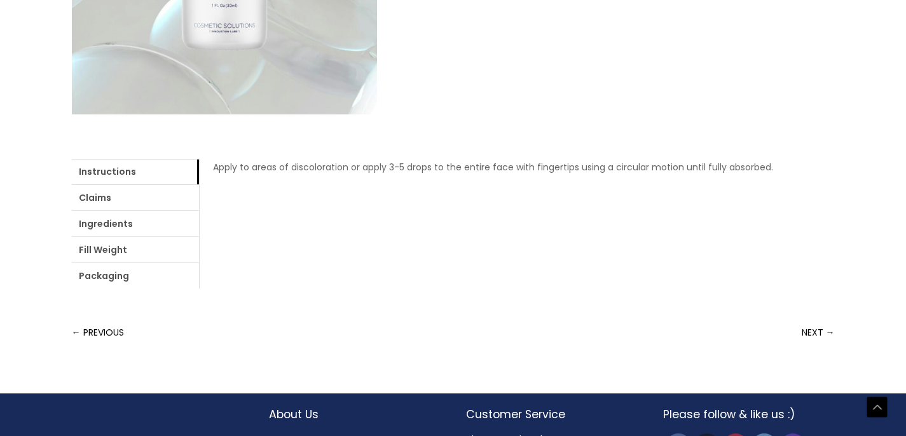
scroll to position [443, 0]
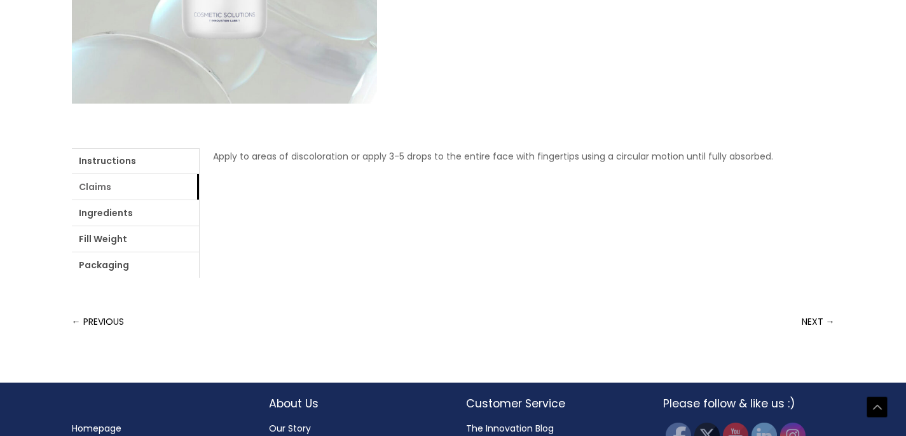
click at [100, 189] on link "Claims" at bounding box center [135, 186] width 127 height 25
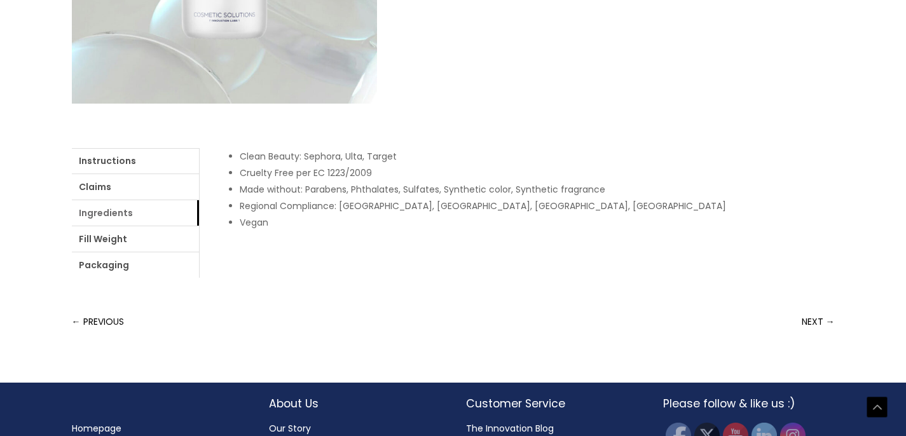
click at [108, 216] on link "Ingredients" at bounding box center [135, 212] width 127 height 25
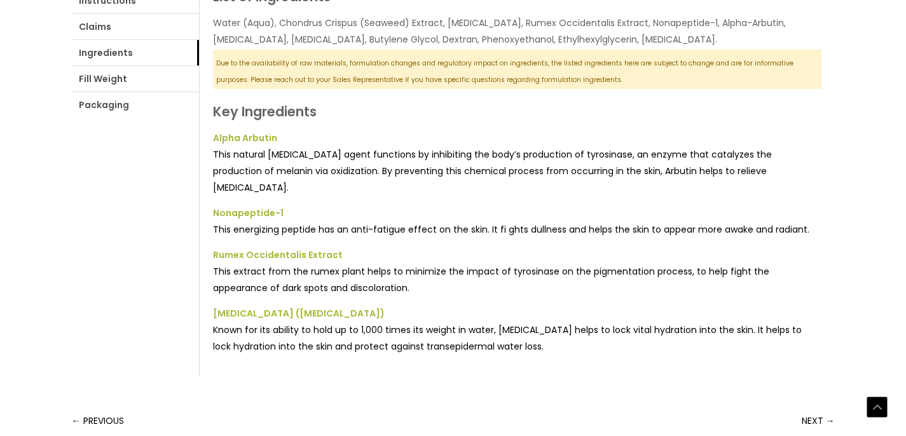
scroll to position [637, 0]
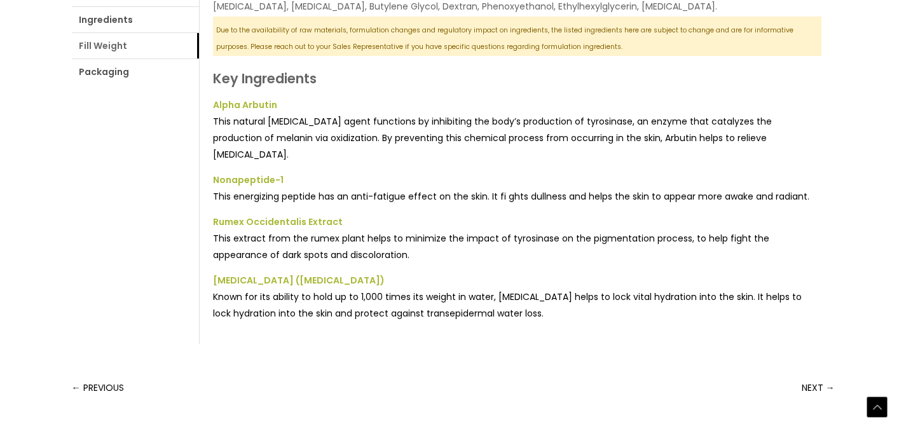
click at [107, 52] on link "Fill Weight" at bounding box center [135, 45] width 127 height 25
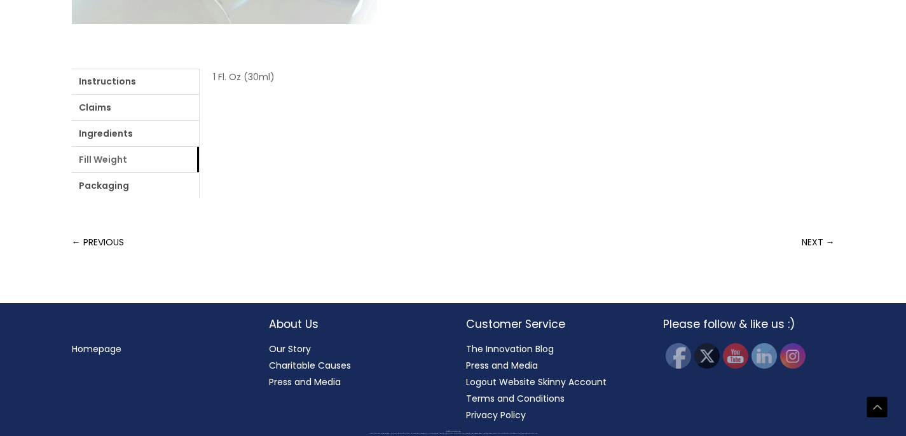
scroll to position [523, 0]
click at [111, 186] on link "Packaging" at bounding box center [135, 185] width 127 height 25
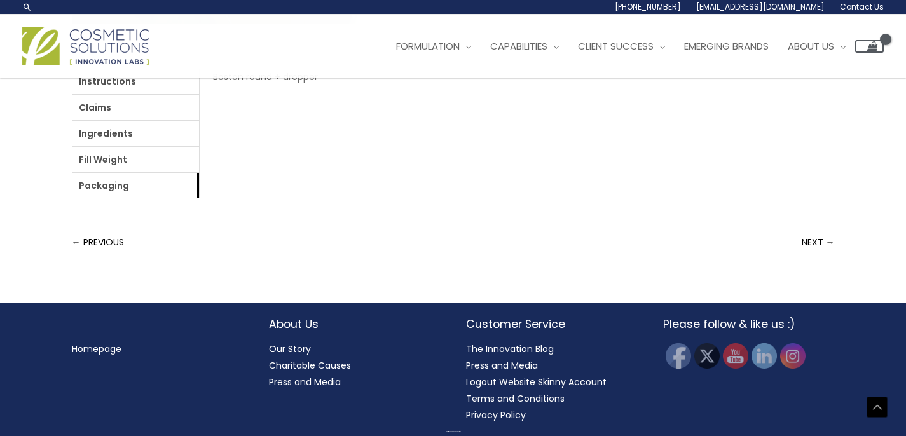
scroll to position [0, 0]
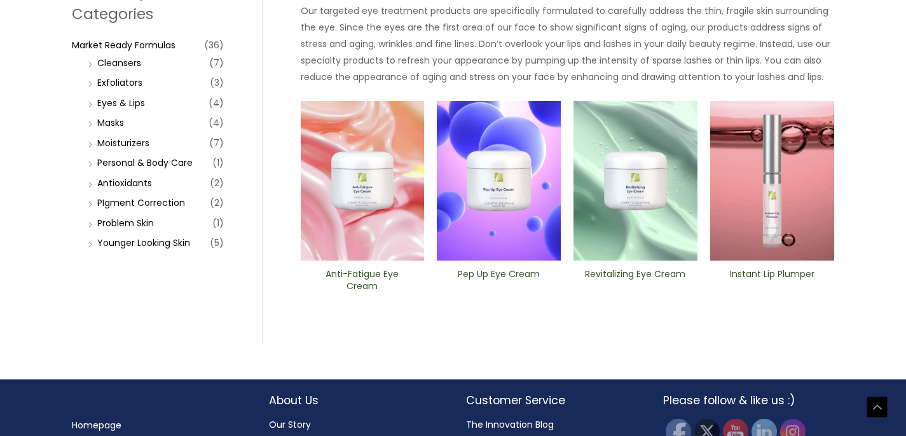
scroll to position [200, 0]
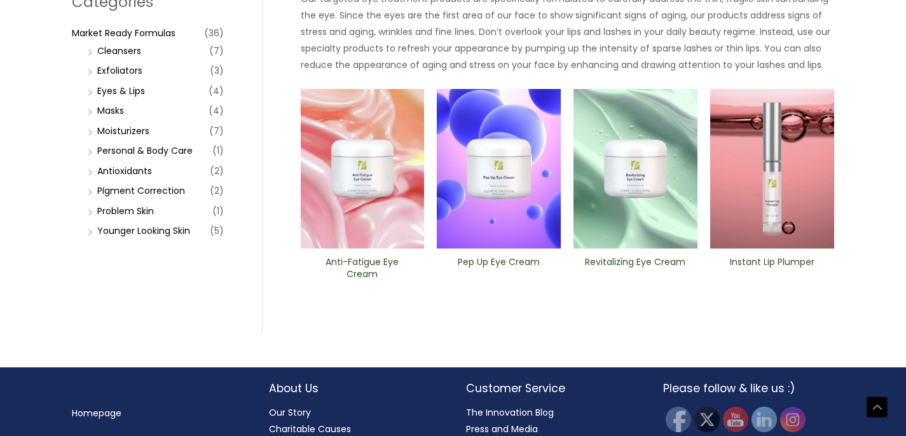
click at [371, 169] on img at bounding box center [363, 169] width 124 height 160
